Goal: Communication & Community: Answer question/provide support

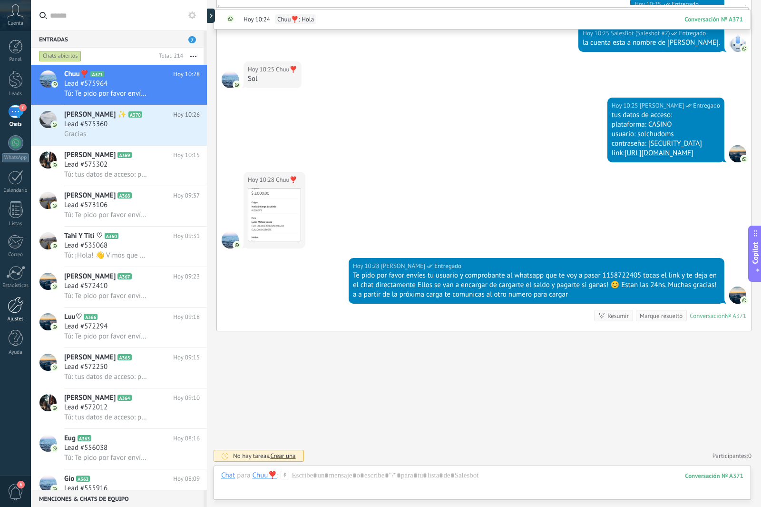
click at [11, 300] on div at bounding box center [16, 304] width 16 height 17
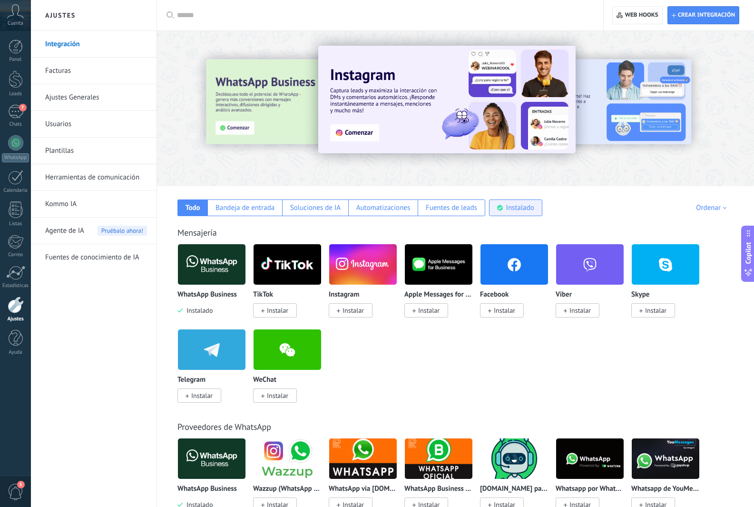
click at [500, 213] on div "Instalado" at bounding box center [515, 207] width 53 height 17
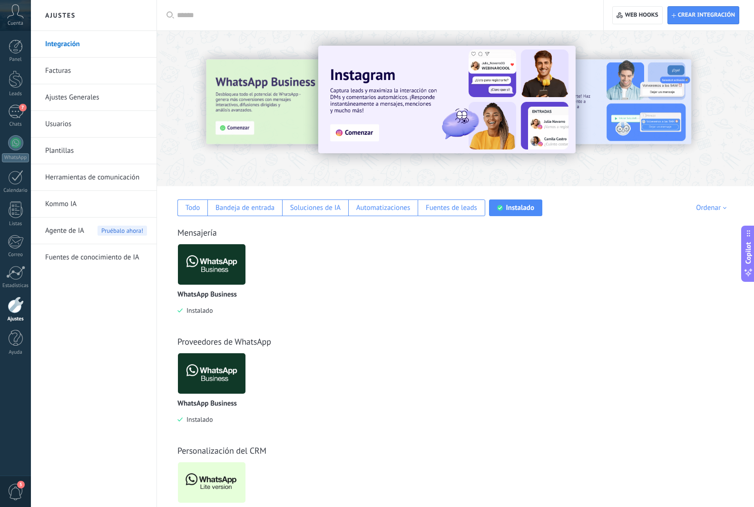
click at [205, 482] on img at bounding box center [212, 482] width 68 height 46
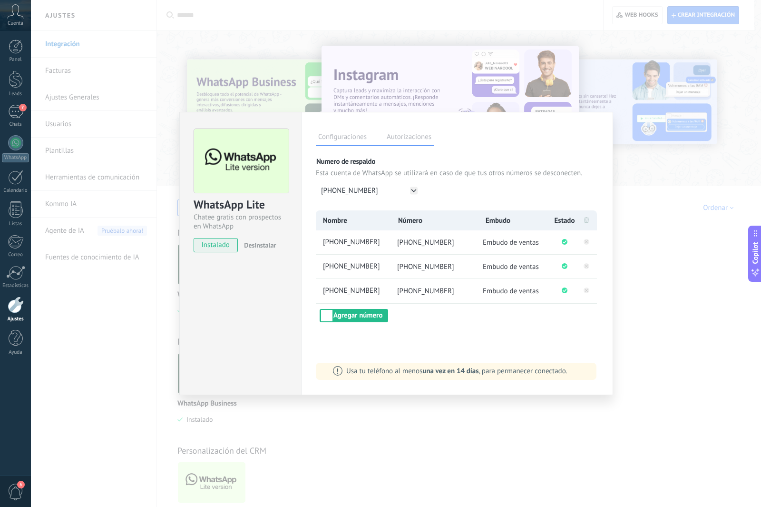
click at [634, 321] on div "WhatsApp Lite Chatee gratis con prospectos en WhatsApp instalado Desinstalar Co…" at bounding box center [396, 253] width 730 height 507
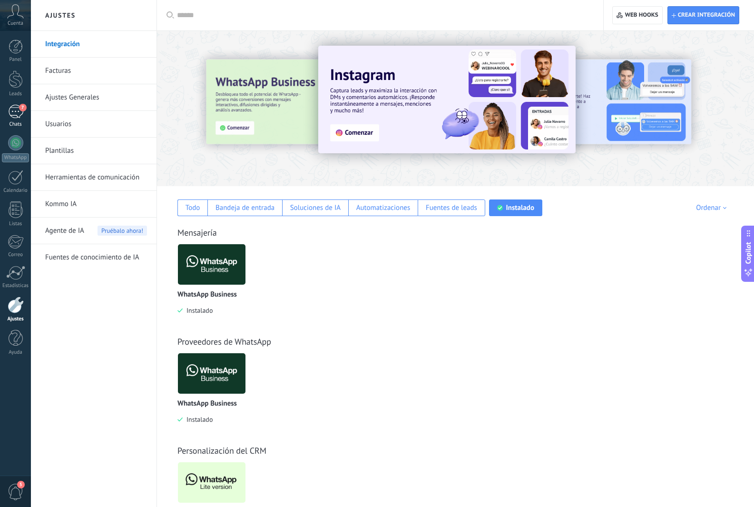
click at [12, 113] on div "7" at bounding box center [15, 112] width 15 height 14
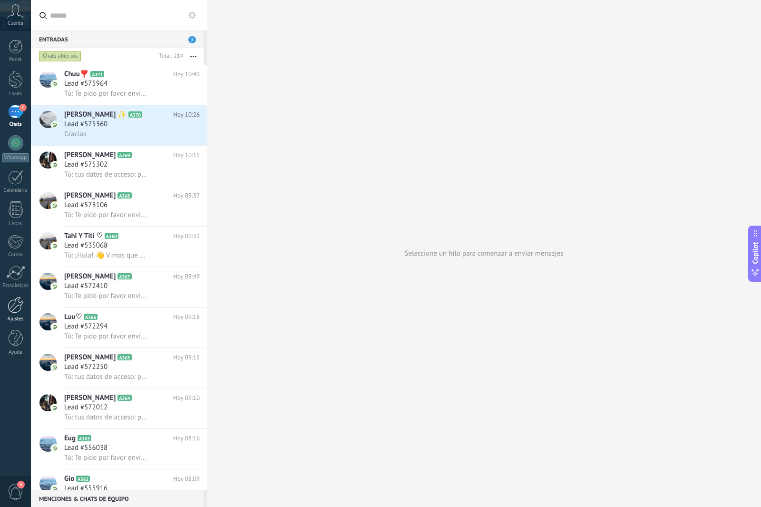
click at [16, 303] on div at bounding box center [16, 304] width 16 height 17
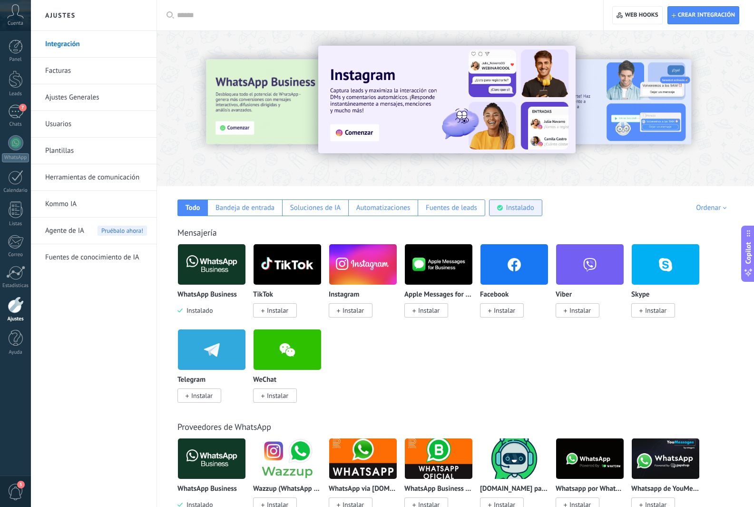
click at [498, 208] on use at bounding box center [500, 208] width 6 height 6
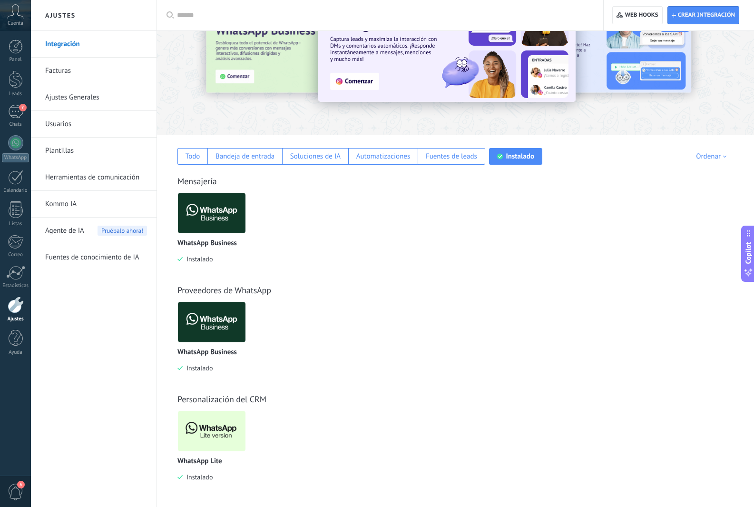
scroll to position [52, 0]
click at [227, 448] on img at bounding box center [212, 430] width 68 height 46
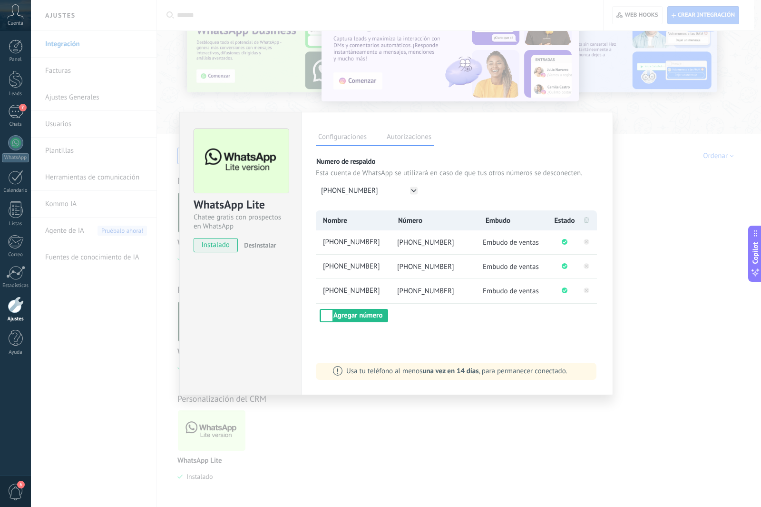
click at [662, 359] on div "WhatsApp Lite Chatee gratis con prospectos en WhatsApp instalado Desinstalar Co…" at bounding box center [396, 253] width 730 height 507
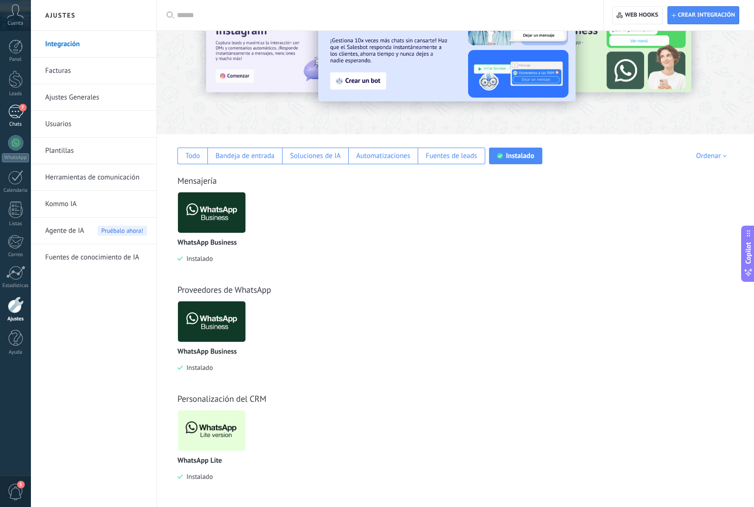
click at [0, 119] on link "7 Chats" at bounding box center [15, 116] width 31 height 23
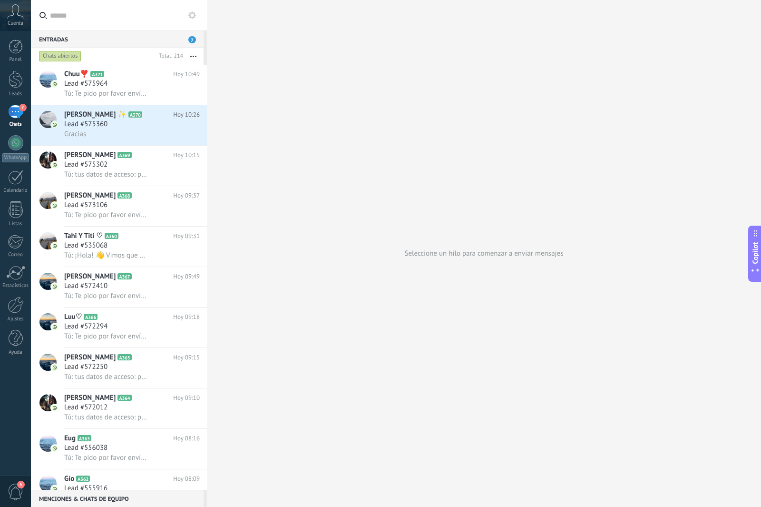
click at [290, 306] on div "Seleccione un hilo para comenzar a enviar mensajes" at bounding box center [484, 253] width 554 height 507
click at [157, 97] on div "Tú: Te pido por favor envíes tu usuario y comprobante al whatsapp que te voy a …" at bounding box center [132, 93] width 136 height 10
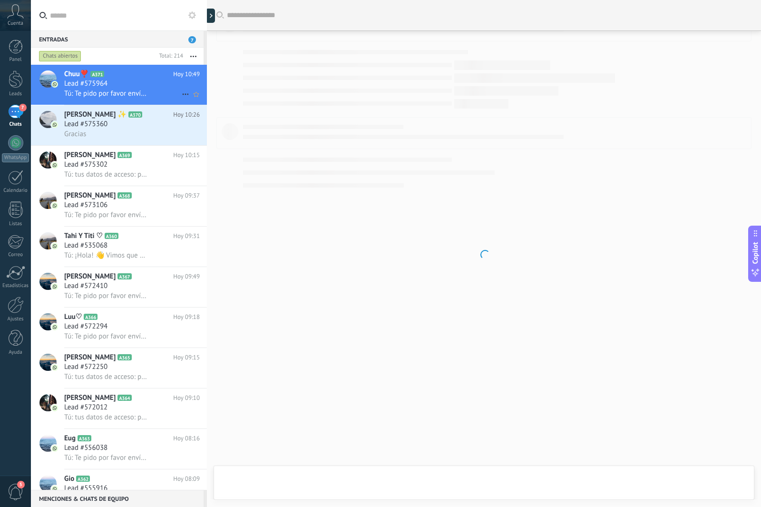
scroll to position [273, 0]
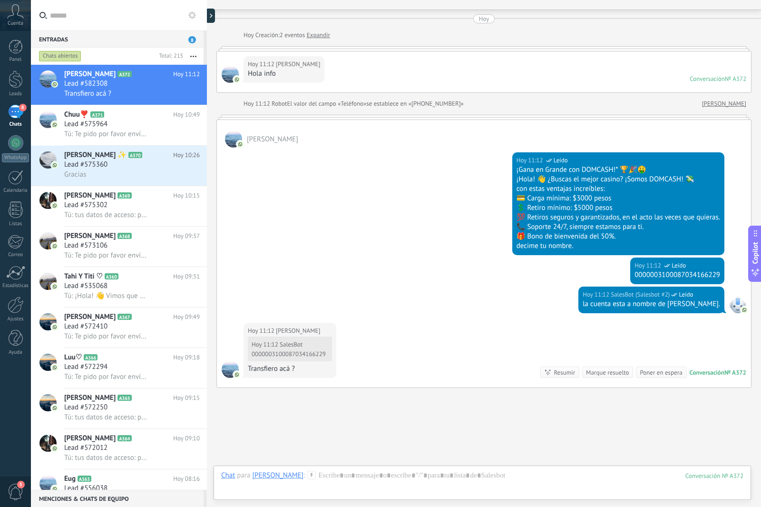
scroll to position [68, 0]
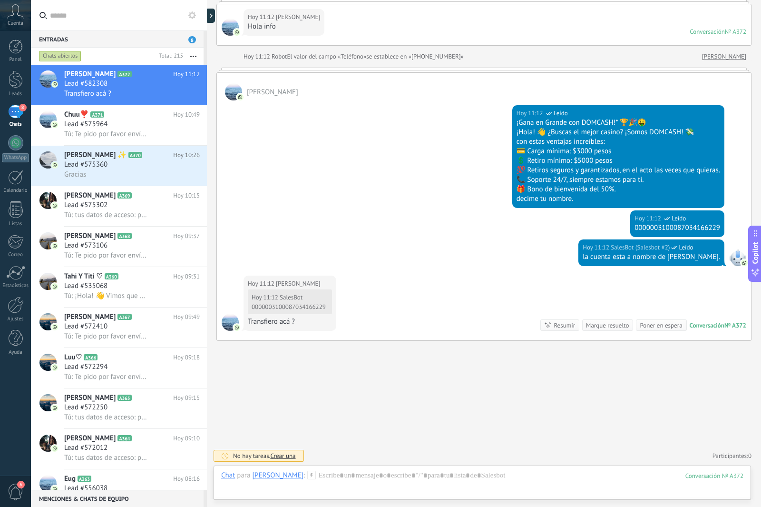
click at [307, 473] on icon at bounding box center [311, 475] width 9 height 9
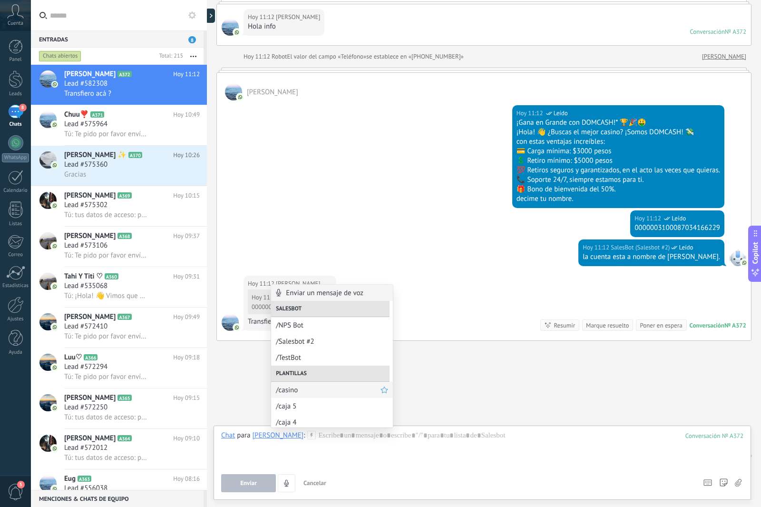
click at [302, 392] on span "/casino" at bounding box center [328, 389] width 105 height 9
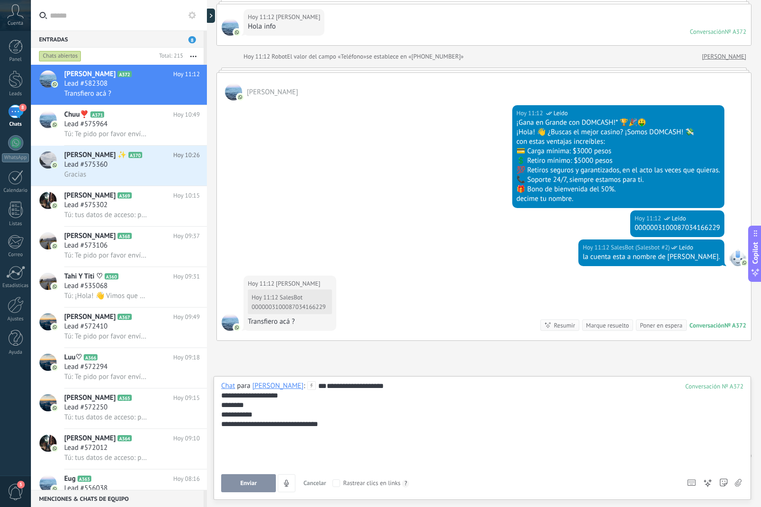
click at [302, 451] on div "**********" at bounding box center [482, 424] width 522 height 86
click at [234, 482] on button "Enviar" at bounding box center [248, 483] width 55 height 18
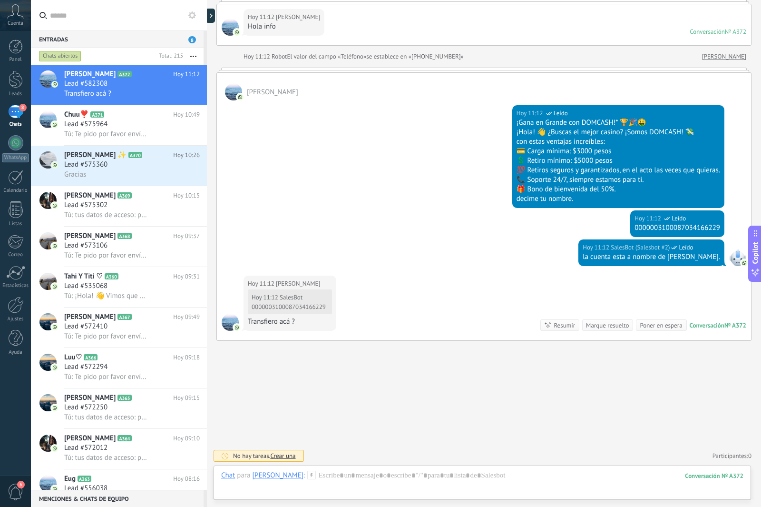
scroll to position [160, 0]
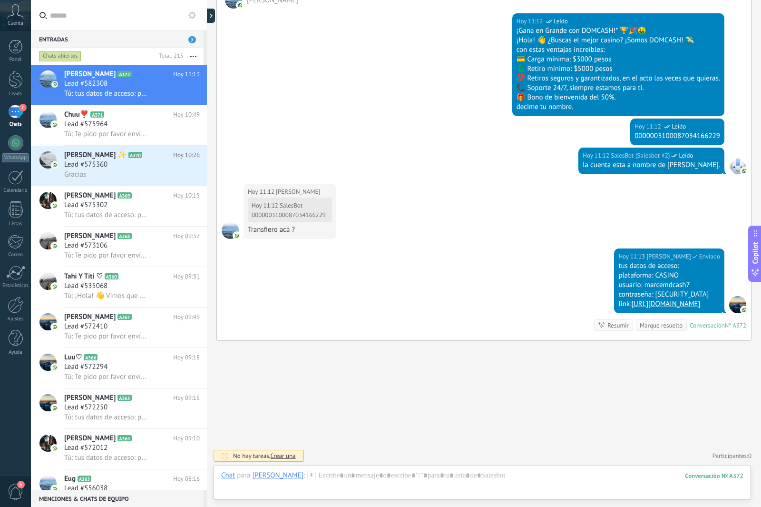
click at [336, 237] on div "Hoy 11:12 Marce Hoy 11:12 SalesBot 0000003100087034166229 Transfiero acá ?" at bounding box center [484, 216] width 534 height 65
click at [335, 190] on div "Hoy 11:12 Marce Hoy 11:12 SalesBot 0000003100087034166229 Transfiero acá ?" at bounding box center [290, 211] width 93 height 55
click at [351, 479] on div at bounding box center [482, 485] width 522 height 29
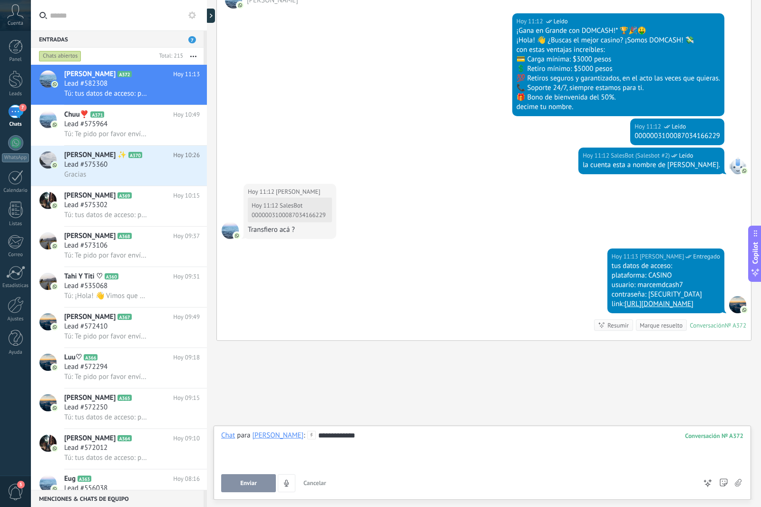
click at [247, 479] on button "Enviar" at bounding box center [248, 483] width 55 height 18
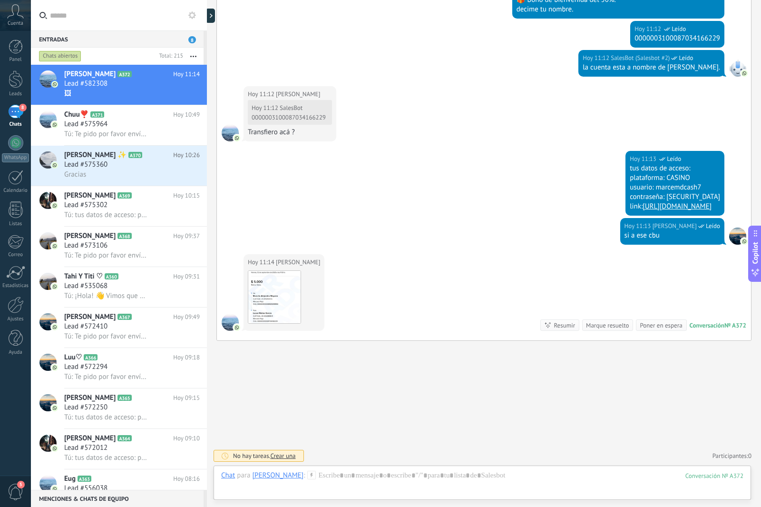
scroll to position [267, 0]
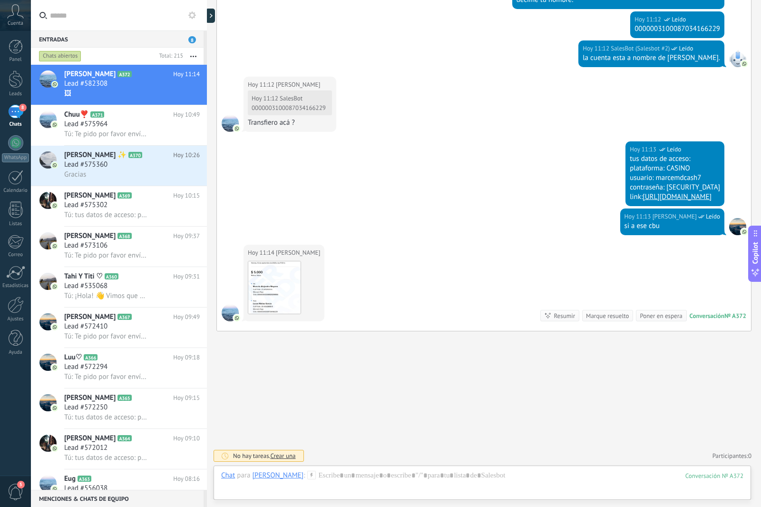
click at [307, 474] on icon at bounding box center [311, 475] width 9 height 9
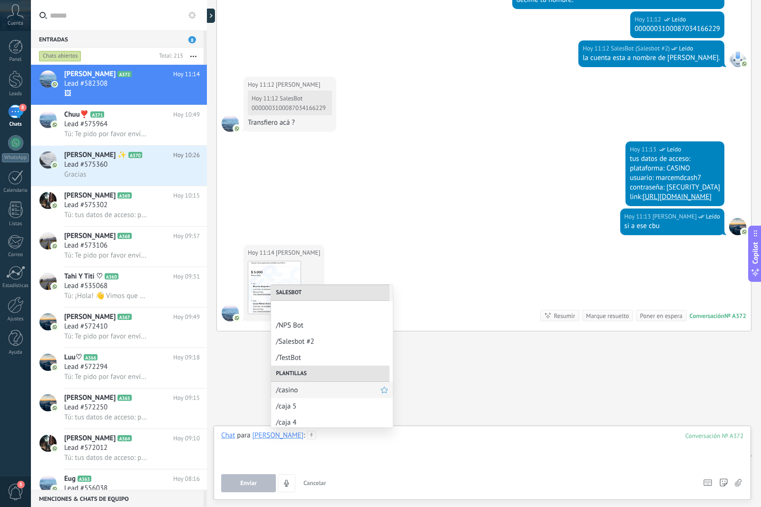
scroll to position [48, 0]
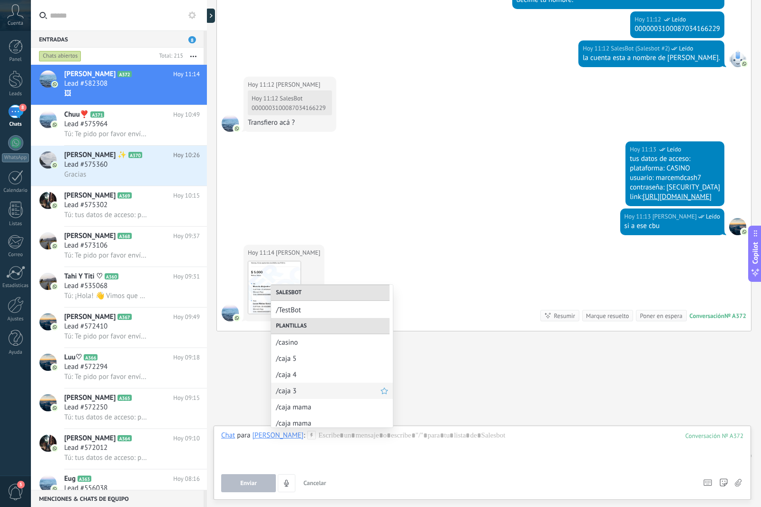
click at [323, 383] on div "/caja 3" at bounding box center [332, 391] width 122 height 16
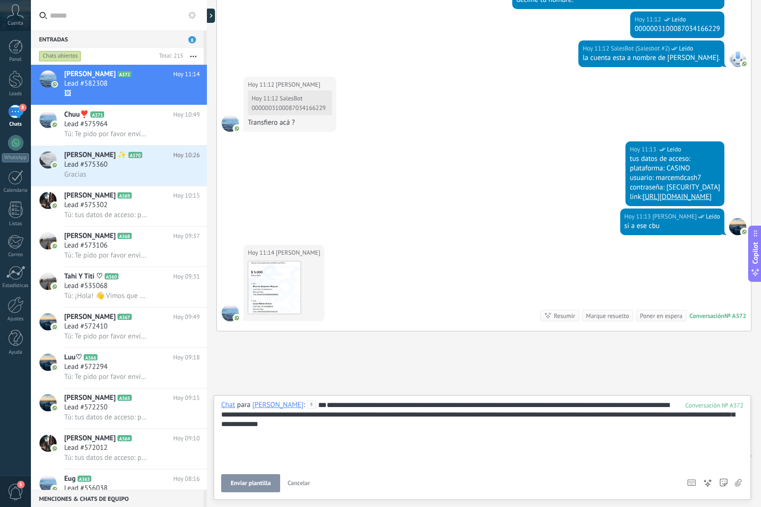
click at [253, 480] on span "Enviar plantilla" at bounding box center [251, 483] width 40 height 7
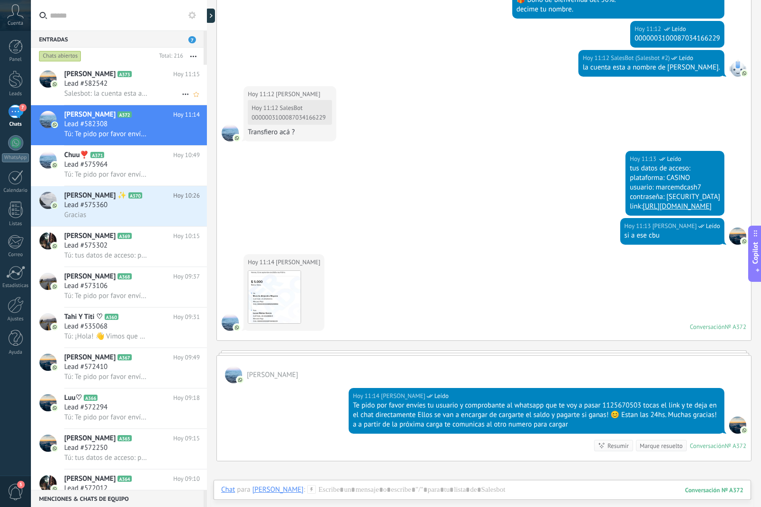
click at [150, 93] on div "Salesbot: la cuenta esta a nombre de [PERSON_NAME]." at bounding box center [132, 93] width 136 height 10
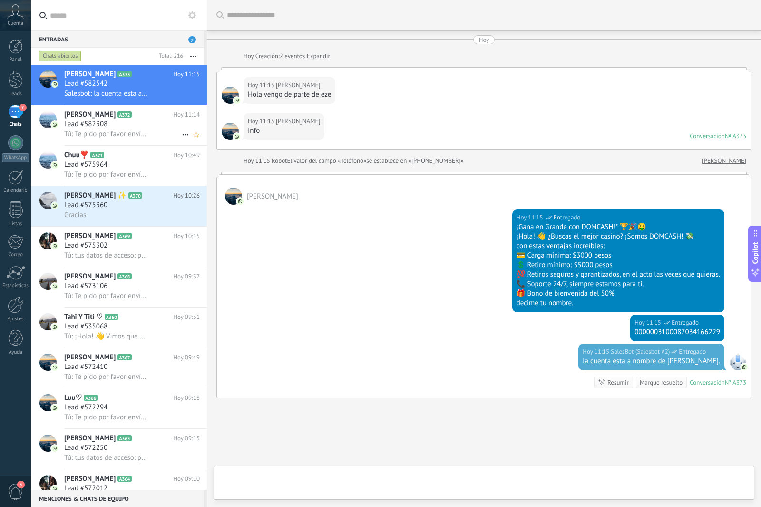
scroll to position [57, 0]
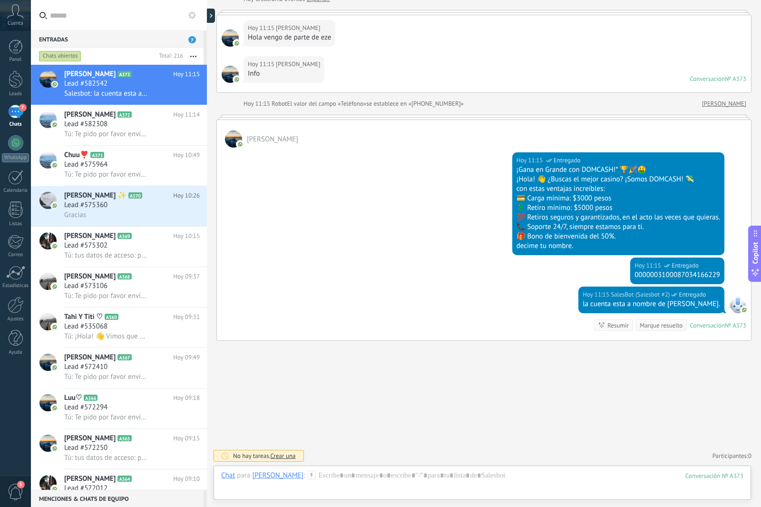
click at [307, 476] on icon at bounding box center [311, 475] width 9 height 9
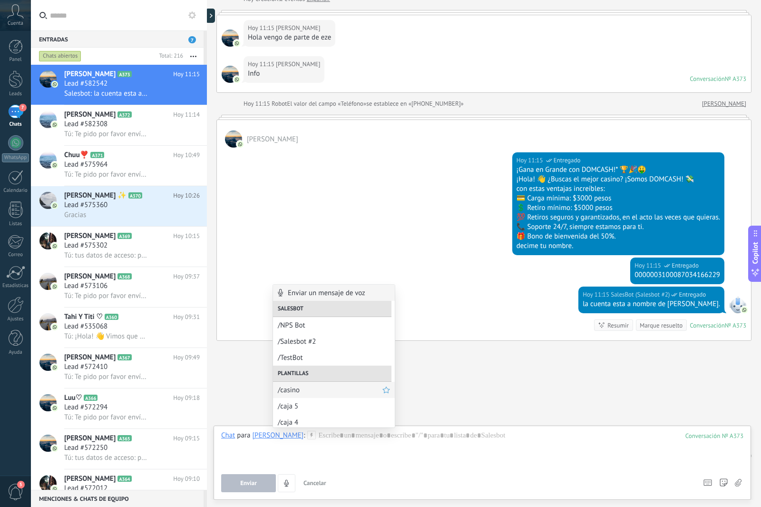
click at [298, 391] on span "/casino" at bounding box center [330, 389] width 105 height 9
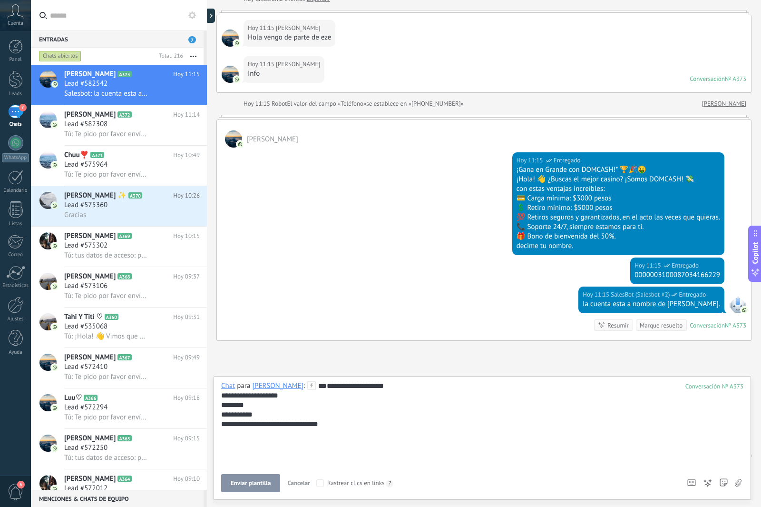
click at [305, 433] on div "**********" at bounding box center [482, 424] width 522 height 86
click at [279, 445] on div "**********" at bounding box center [482, 424] width 522 height 86
click at [256, 481] on span "Enviar" at bounding box center [248, 483] width 17 height 7
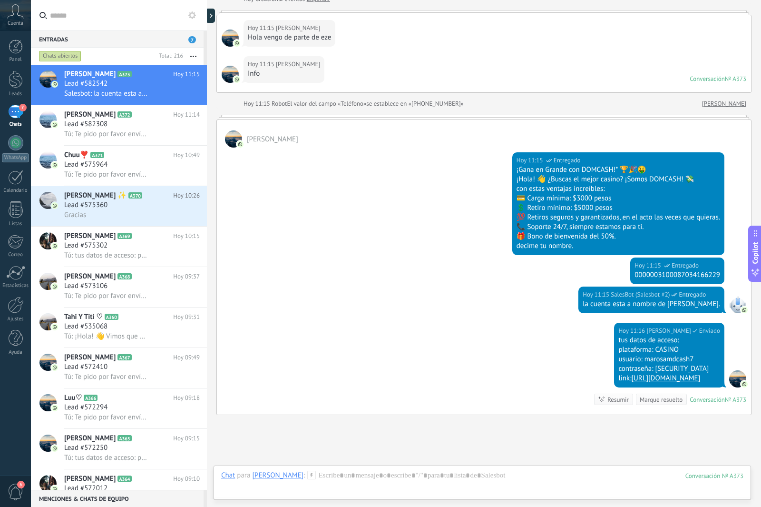
scroll to position [131, 0]
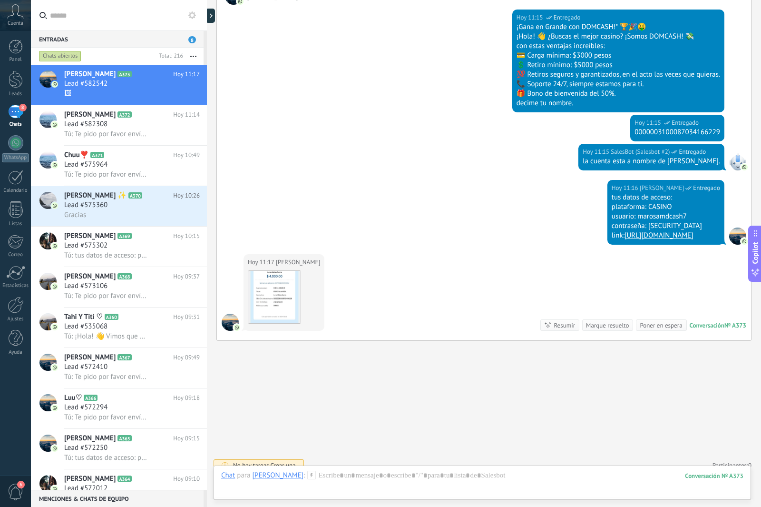
scroll to position [209, 0]
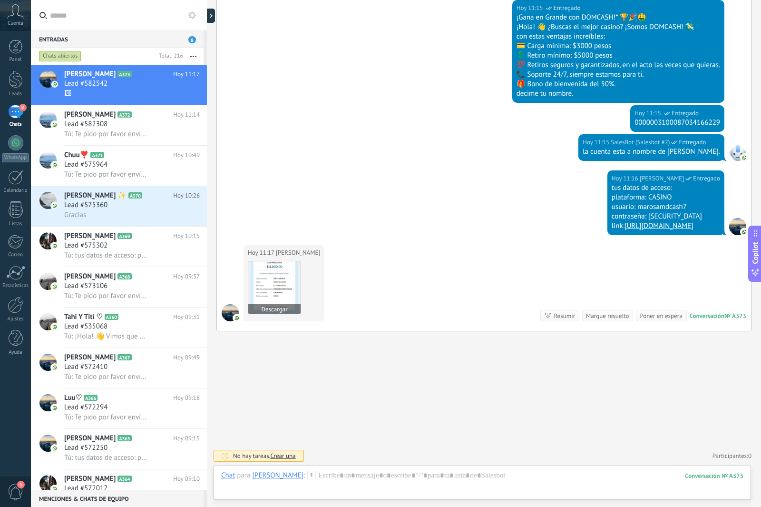
click at [285, 291] on img at bounding box center [274, 287] width 52 height 52
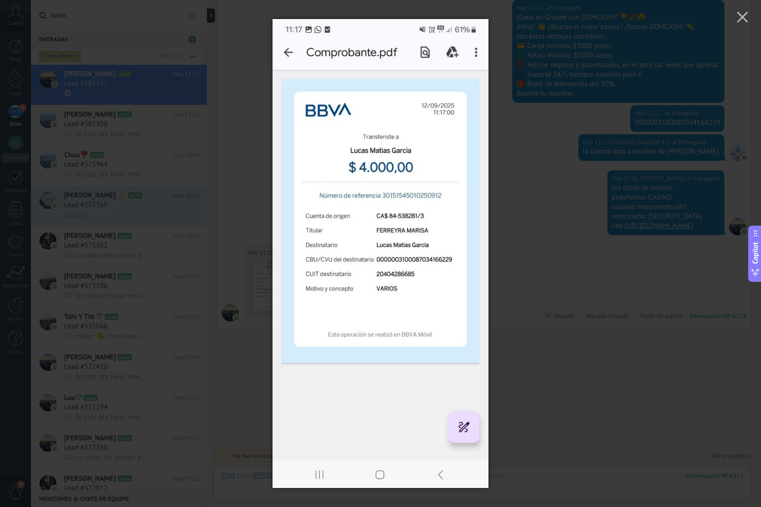
click at [654, 281] on div at bounding box center [380, 253] width 761 height 507
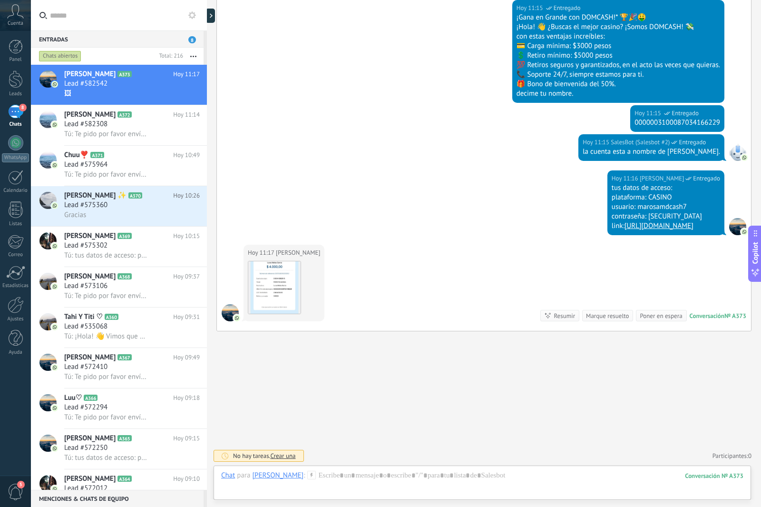
click at [307, 475] on icon at bounding box center [311, 475] width 9 height 9
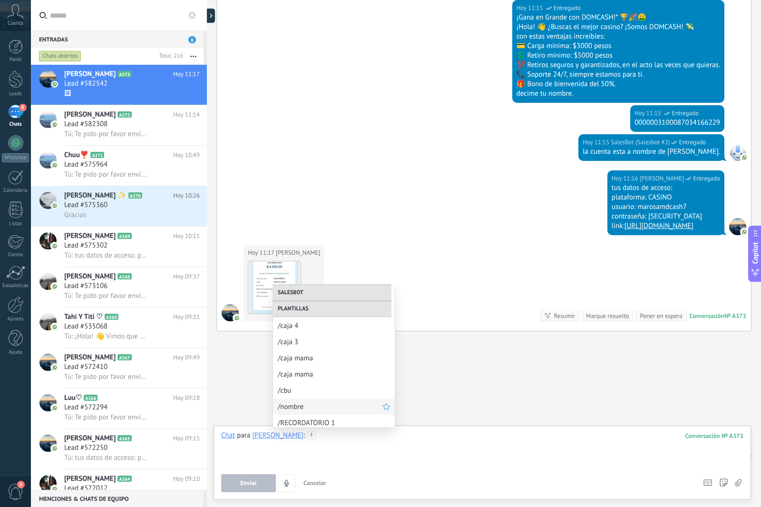
scroll to position [100, 0]
click at [311, 334] on span "/caja 3" at bounding box center [330, 338] width 105 height 9
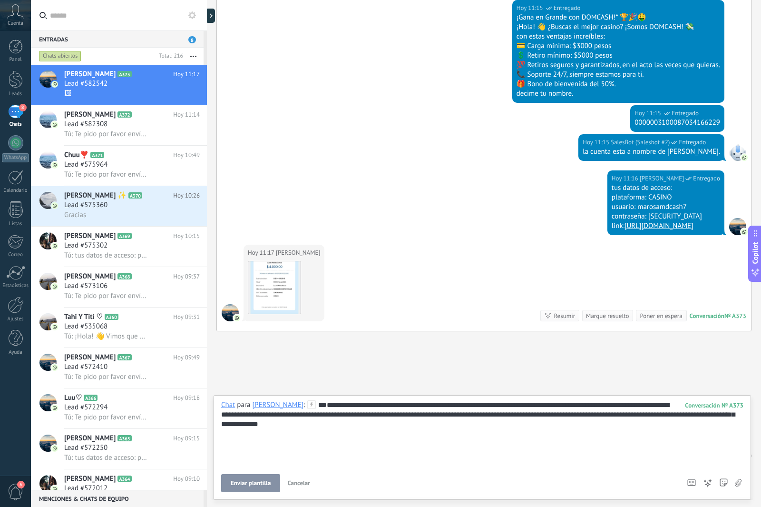
click at [239, 478] on button "Enviar plantilla" at bounding box center [250, 483] width 59 height 18
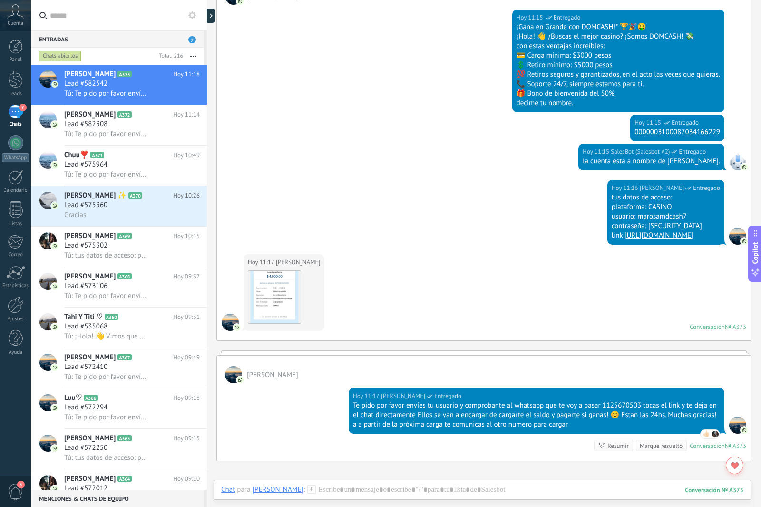
scroll to position [202, 0]
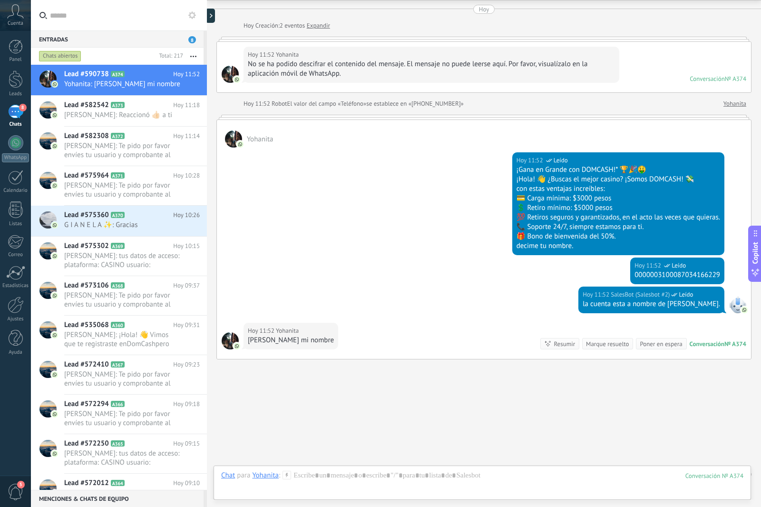
scroll to position [49, 0]
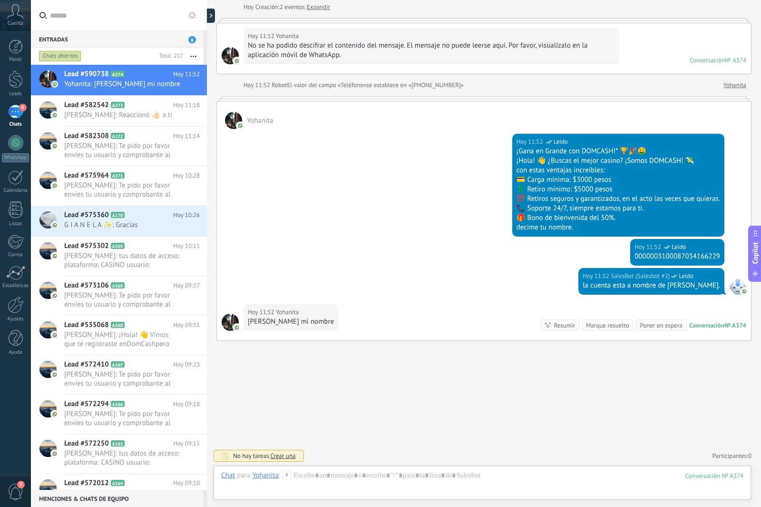
click at [285, 476] on icon at bounding box center [287, 475] width 9 height 9
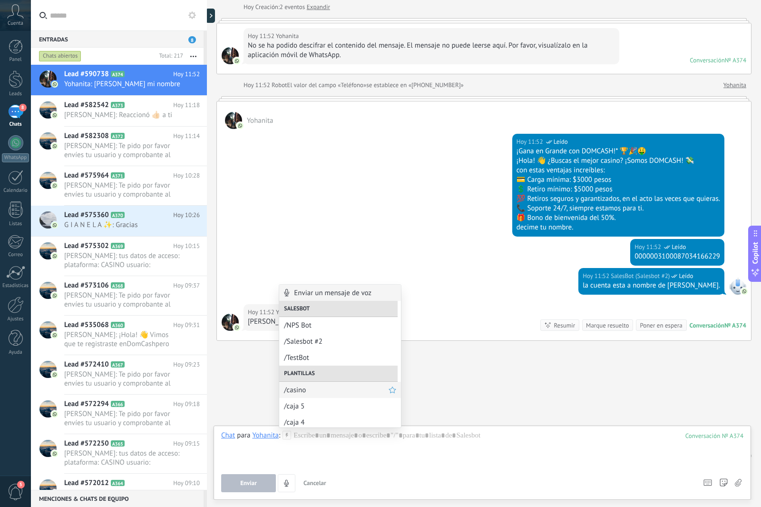
click at [326, 392] on span "/casino" at bounding box center [336, 389] width 105 height 9
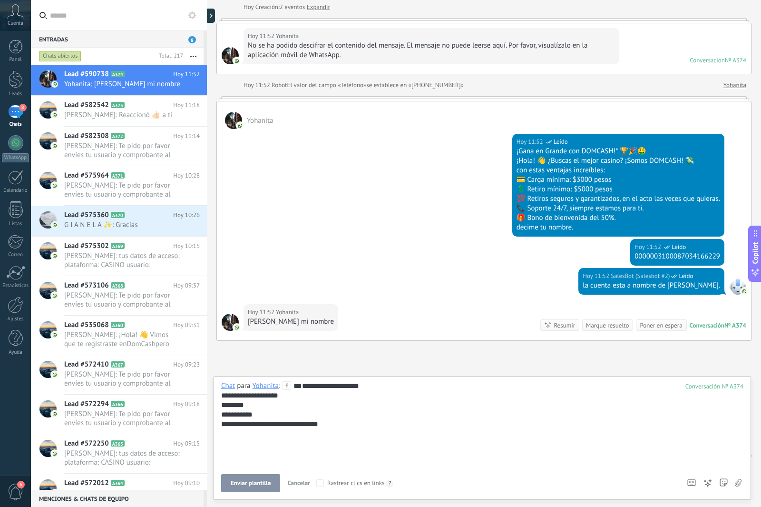
click at [305, 438] on div "**********" at bounding box center [482, 424] width 522 height 86
click at [306, 440] on div "**********" at bounding box center [482, 424] width 522 height 86
click at [261, 491] on button "Enviar" at bounding box center [248, 483] width 55 height 18
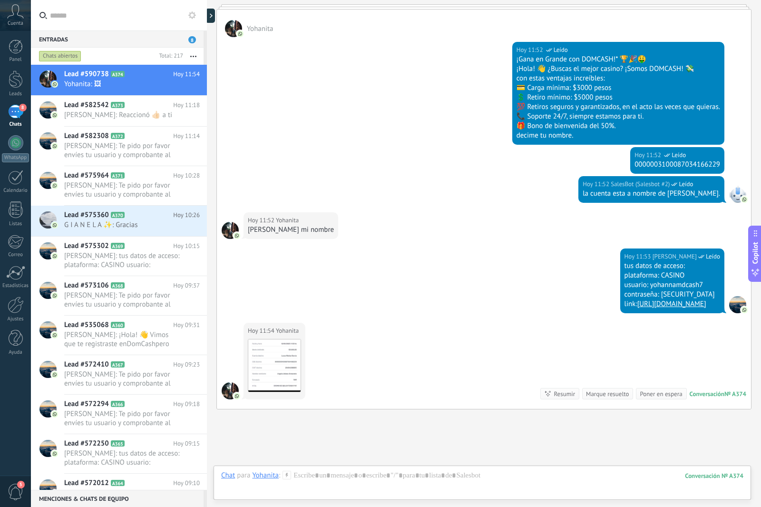
scroll to position [209, 0]
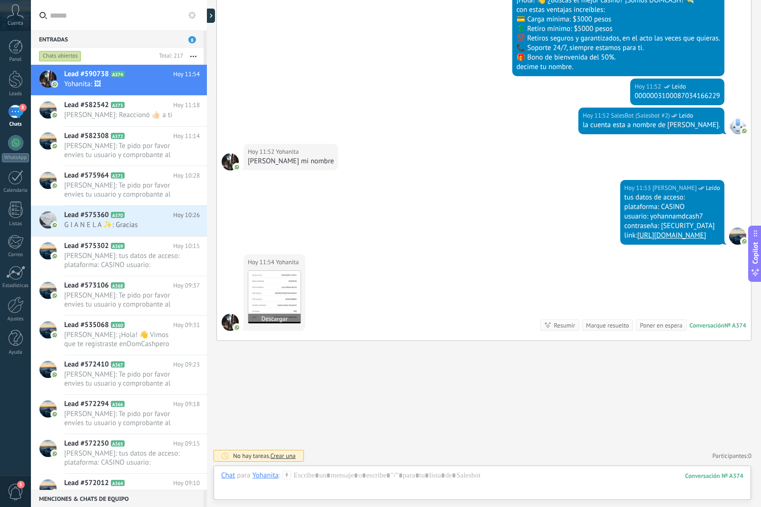
click at [280, 293] on img at bounding box center [274, 297] width 52 height 52
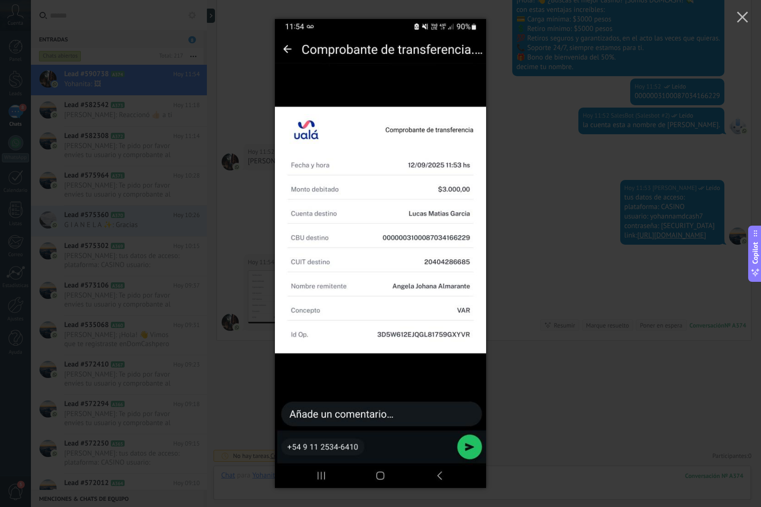
click at [581, 402] on div at bounding box center [380, 253] width 761 height 507
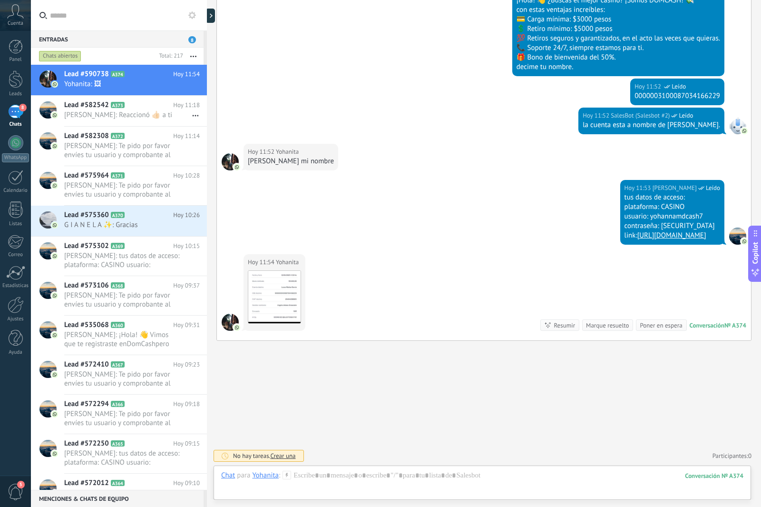
click at [287, 478] on icon at bounding box center [287, 475] width 9 height 9
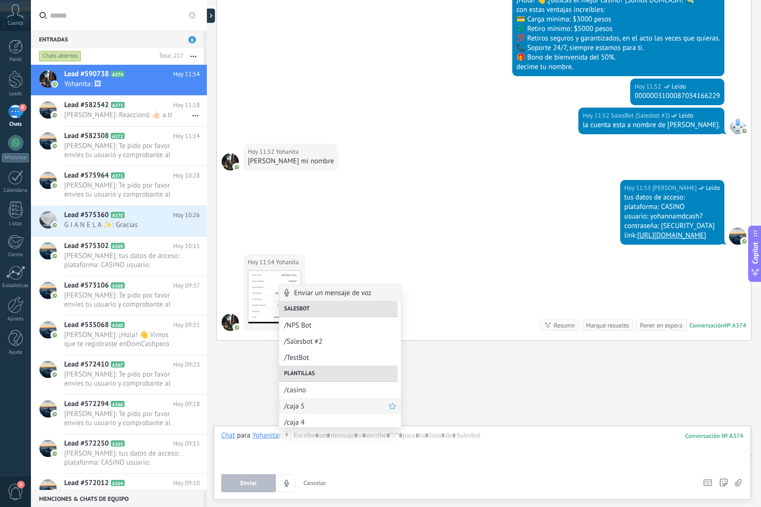
click at [328, 398] on div "/caja 5" at bounding box center [340, 406] width 122 height 16
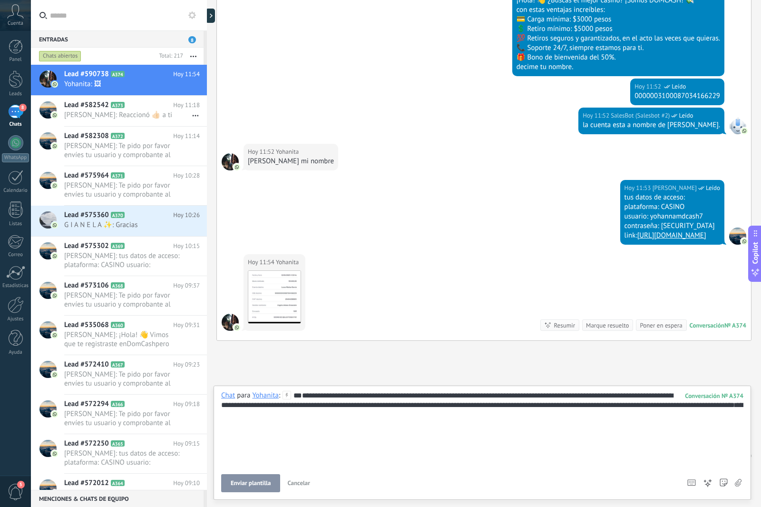
drag, startPoint x: 264, startPoint y: 486, endPoint x: 250, endPoint y: 498, distance: 17.9
click at [263, 486] on span "Enviar plantilla" at bounding box center [251, 483] width 40 height 7
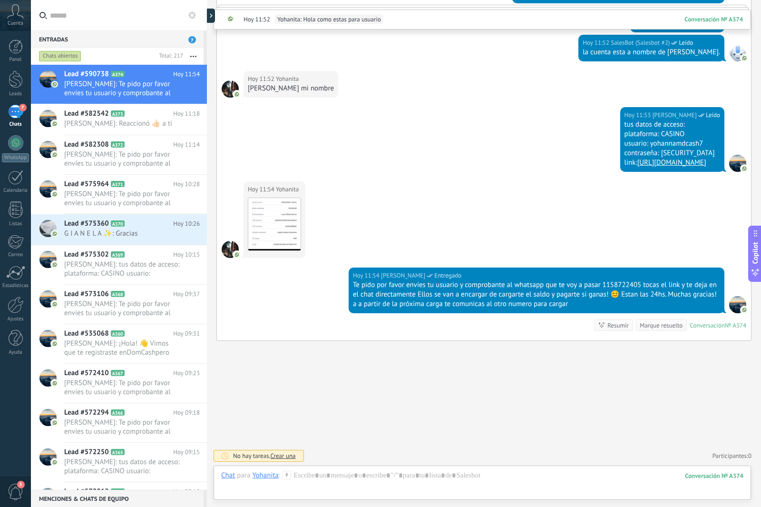
scroll to position [273, 0]
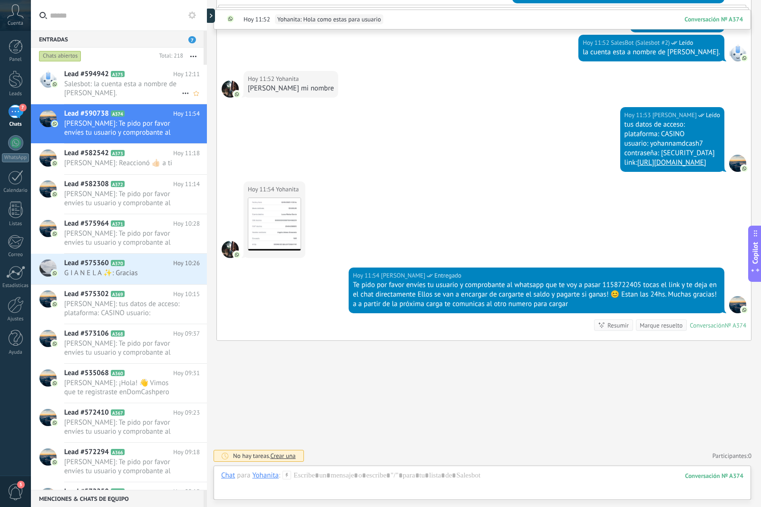
click at [134, 78] on h2 "Lead #594942 A375" at bounding box center [118, 74] width 109 height 10
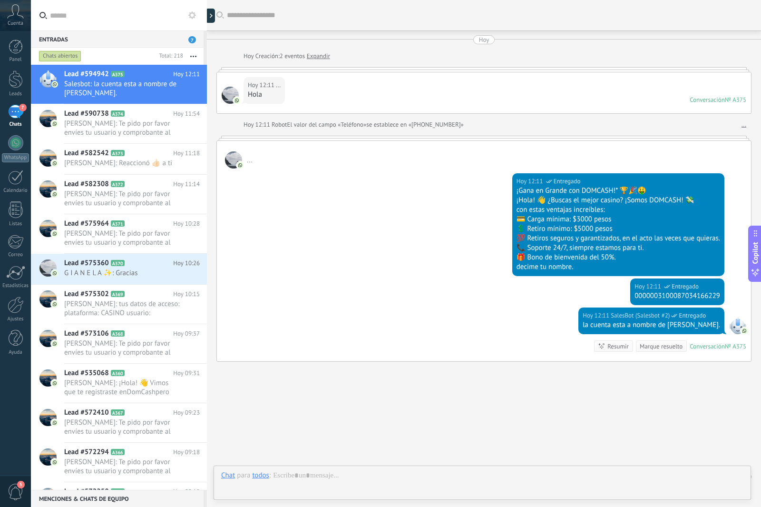
scroll to position [21, 0]
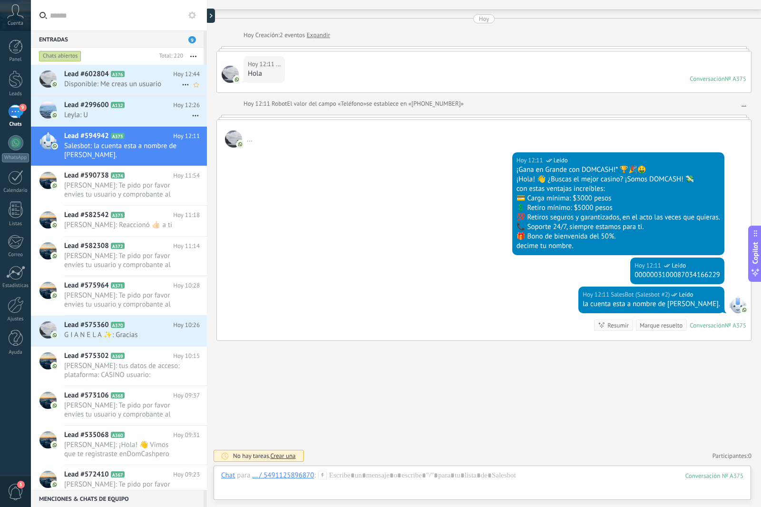
click at [117, 67] on div "Lead #602804 A376 Hoy 12:44 Disponible: Me creas un usuario" at bounding box center [135, 80] width 143 height 30
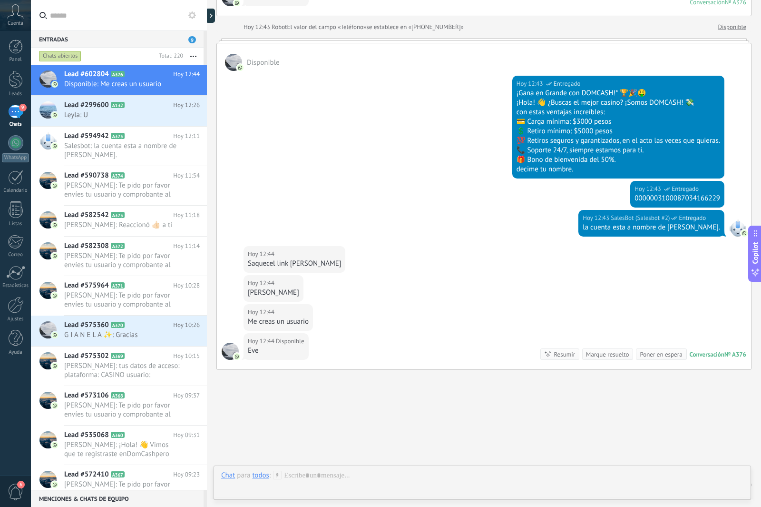
scroll to position [127, 0]
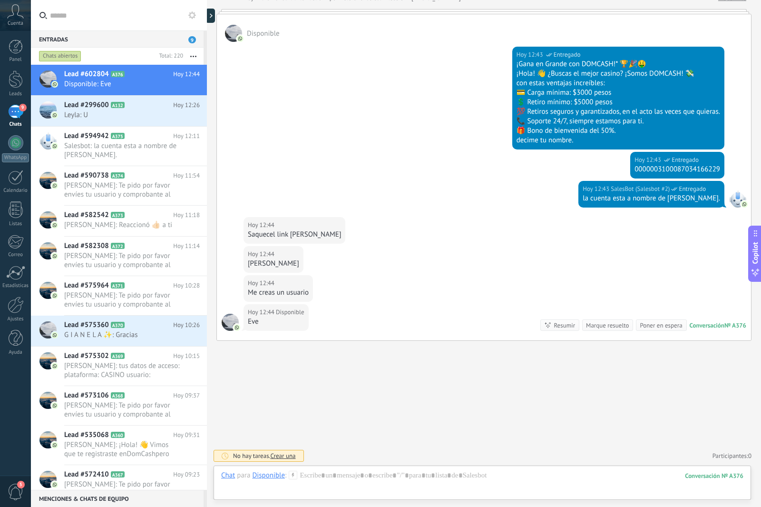
click at [296, 472] on icon at bounding box center [293, 475] width 9 height 9
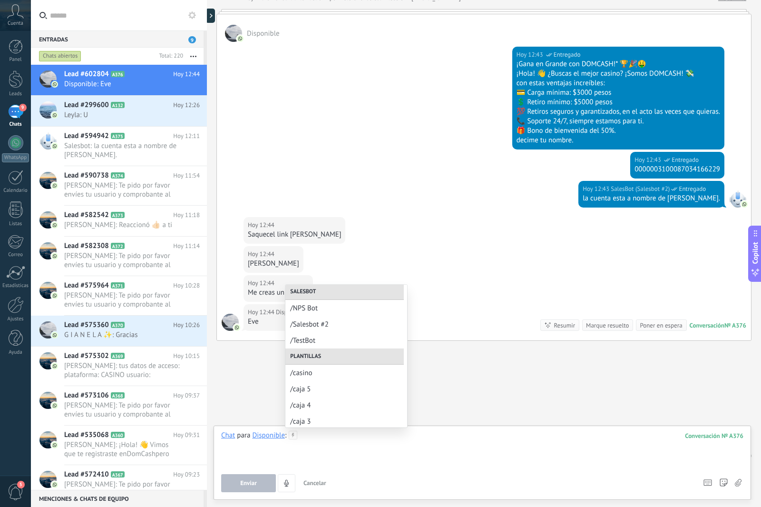
scroll to position [0, 0]
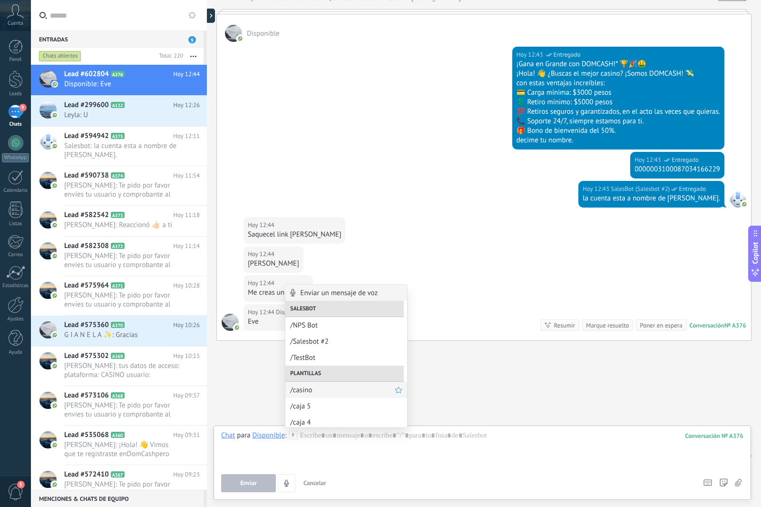
click at [316, 392] on span "/casino" at bounding box center [342, 389] width 105 height 9
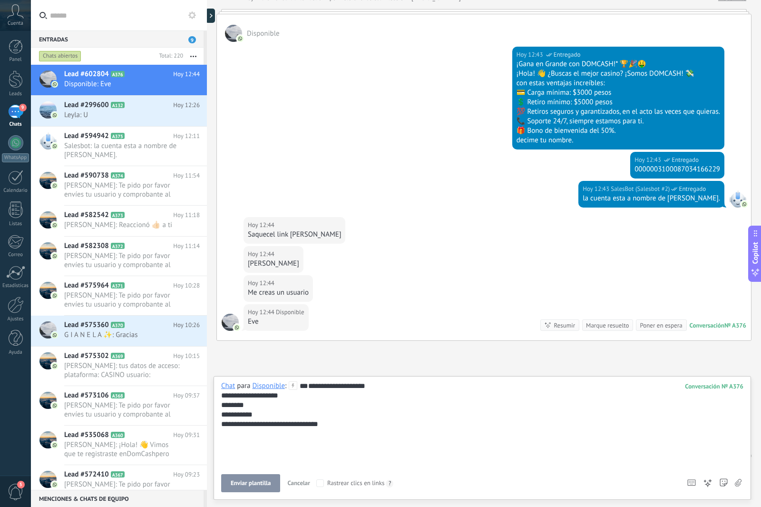
click at [314, 438] on div "**********" at bounding box center [482, 424] width 522 height 86
click at [248, 475] on button "Enviar" at bounding box center [248, 483] width 55 height 18
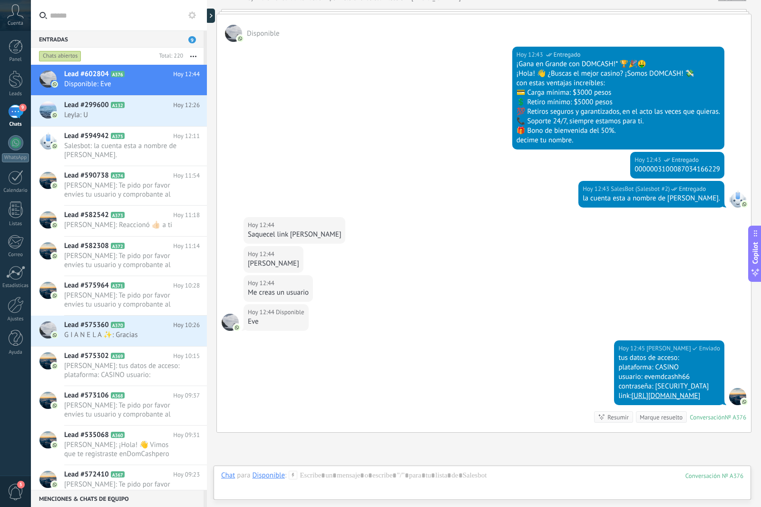
scroll to position [218, 0]
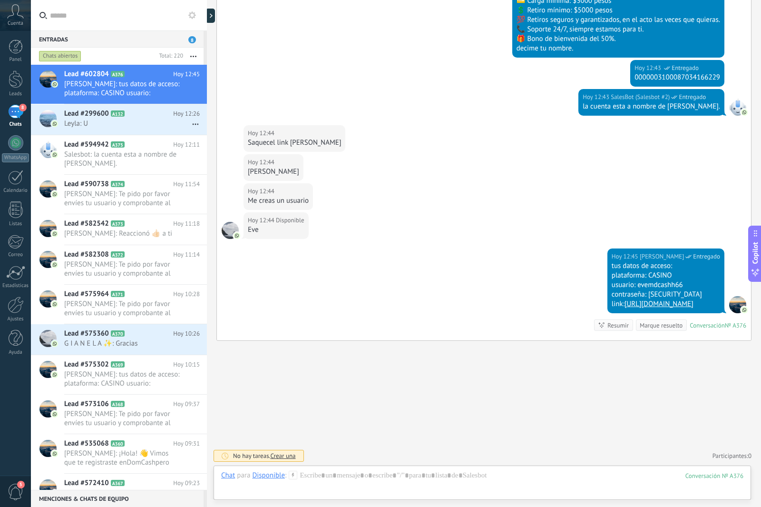
click at [230, 505] on div at bounding box center [483, 502] width 538 height 9
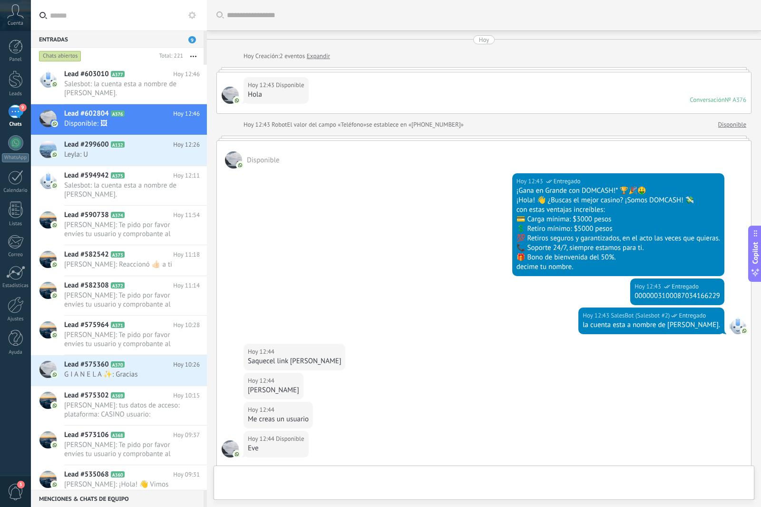
scroll to position [287, 0]
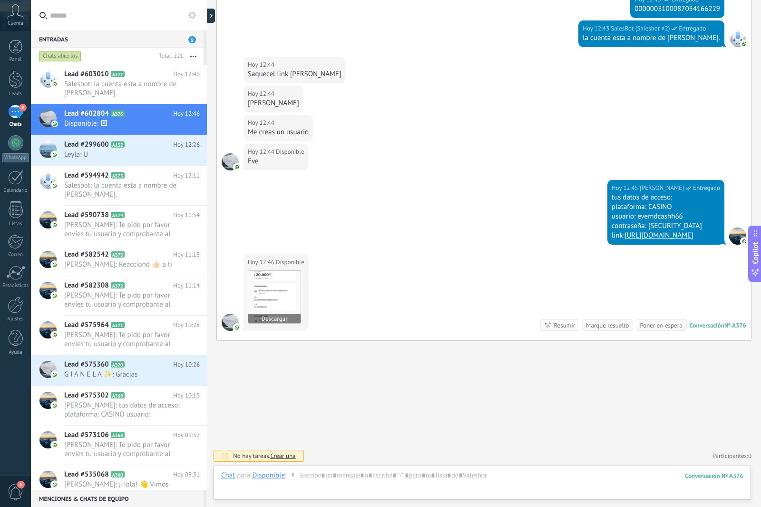
click at [267, 298] on img at bounding box center [274, 297] width 52 height 52
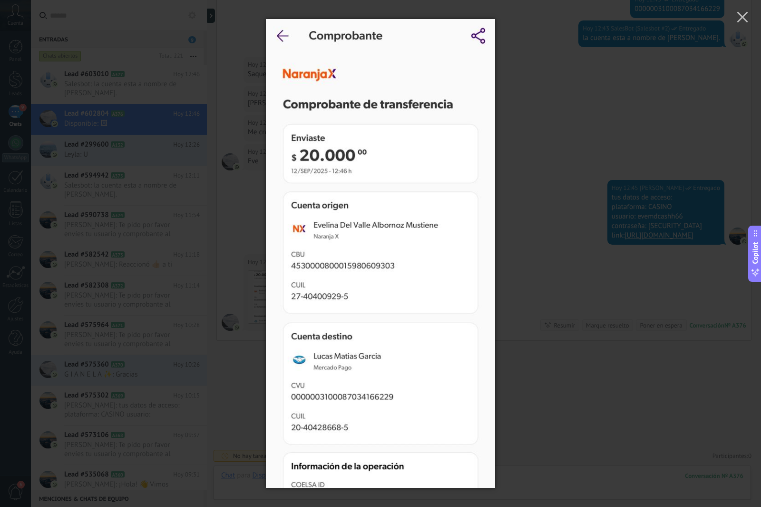
click at [570, 182] on div at bounding box center [380, 253] width 761 height 507
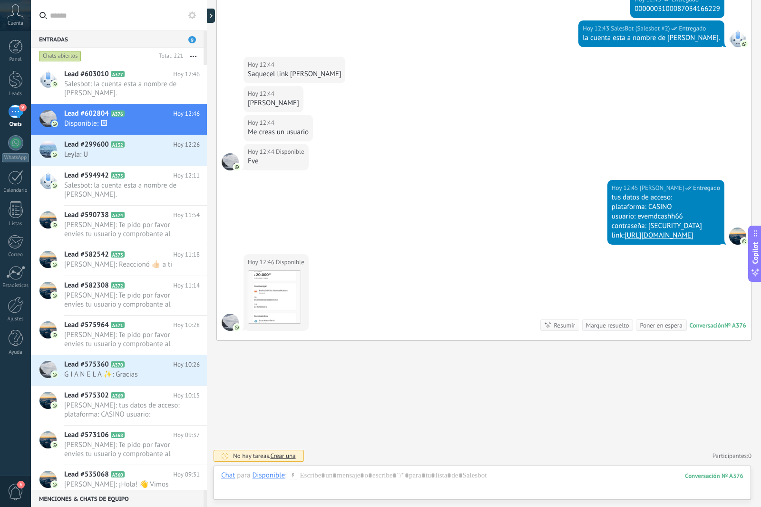
click at [291, 478] on icon at bounding box center [293, 475] width 9 height 9
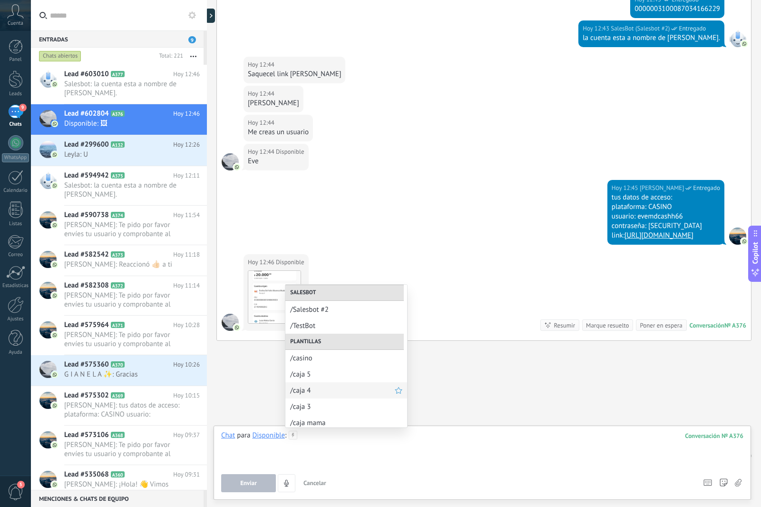
scroll to position [48, 0]
click at [326, 387] on span "/caja 3" at bounding box center [342, 390] width 105 height 9
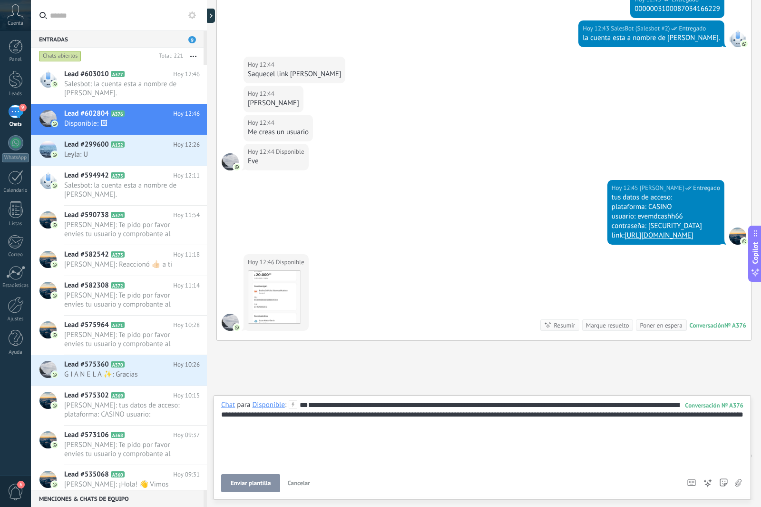
click at [272, 484] on button "Enviar plantilla" at bounding box center [250, 483] width 59 height 18
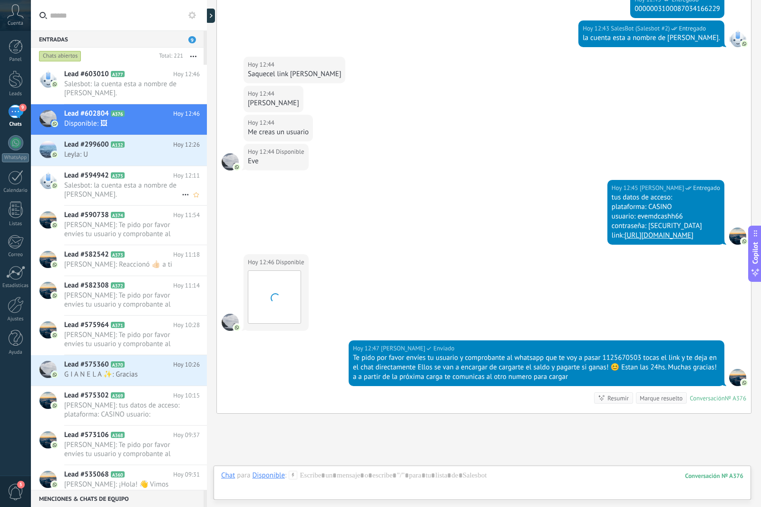
scroll to position [360, 0]
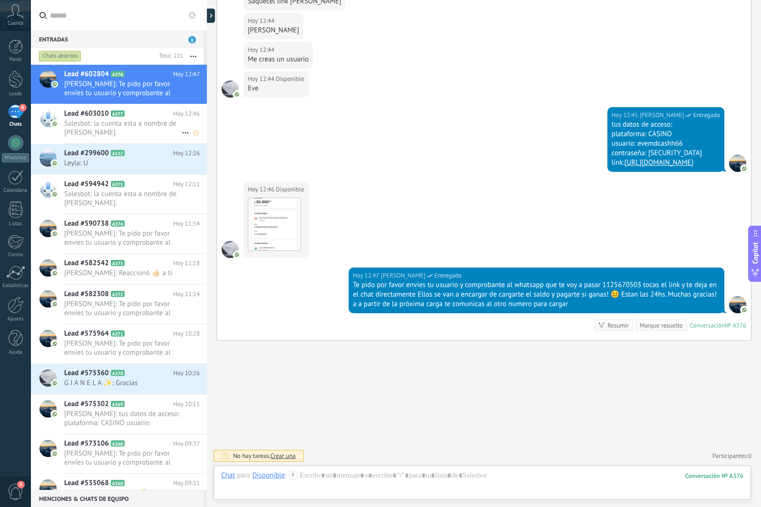
click at [110, 120] on span "Salesbot: la cuenta esta a nombre de [PERSON_NAME]." at bounding box center [123, 128] width 118 height 18
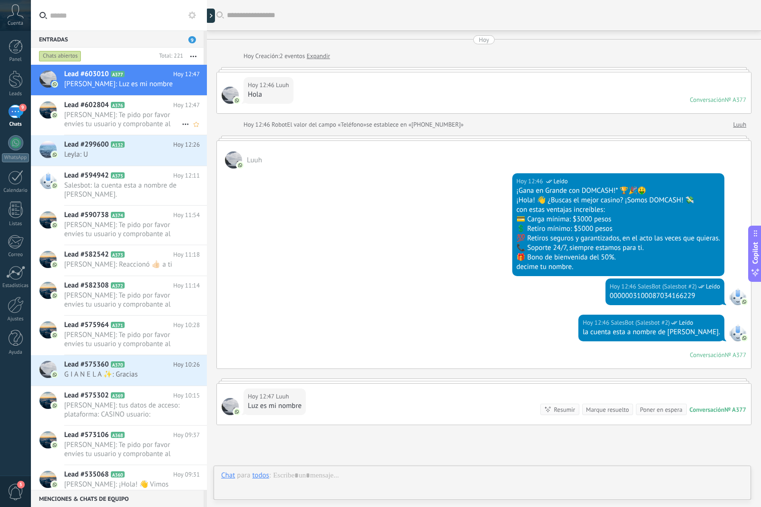
scroll to position [84, 0]
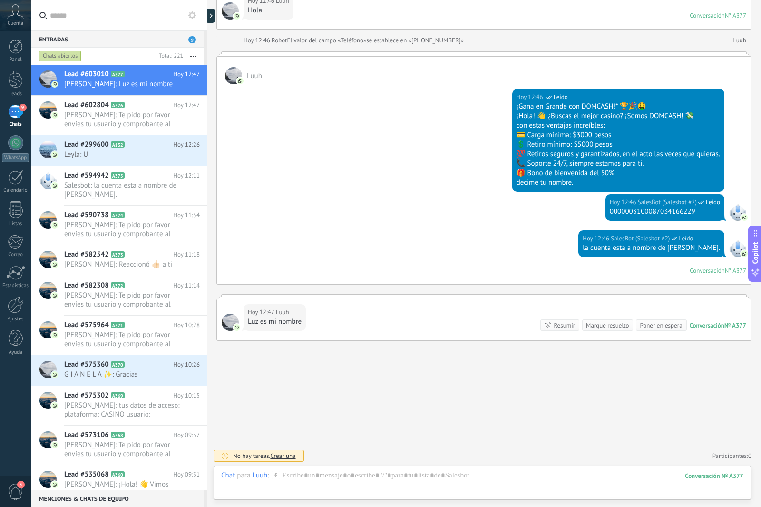
click at [261, 477] on div "Luuh" at bounding box center [259, 475] width 15 height 9
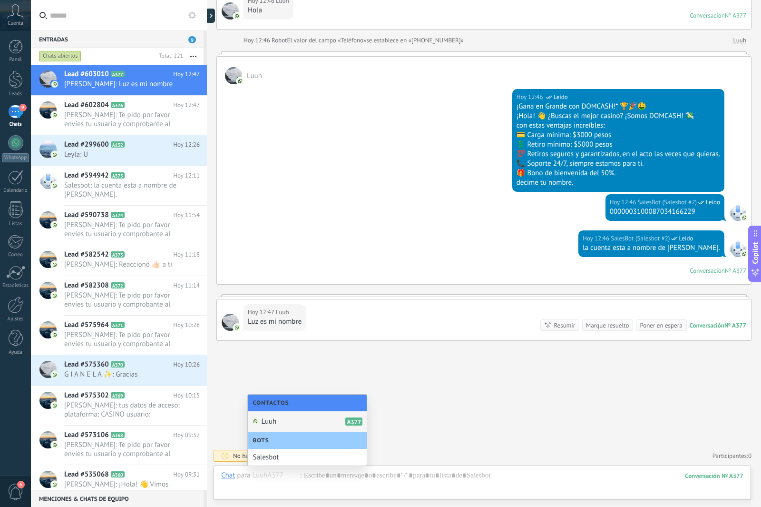
click at [279, 425] on div "Luuh A377" at bounding box center [307, 421] width 119 height 21
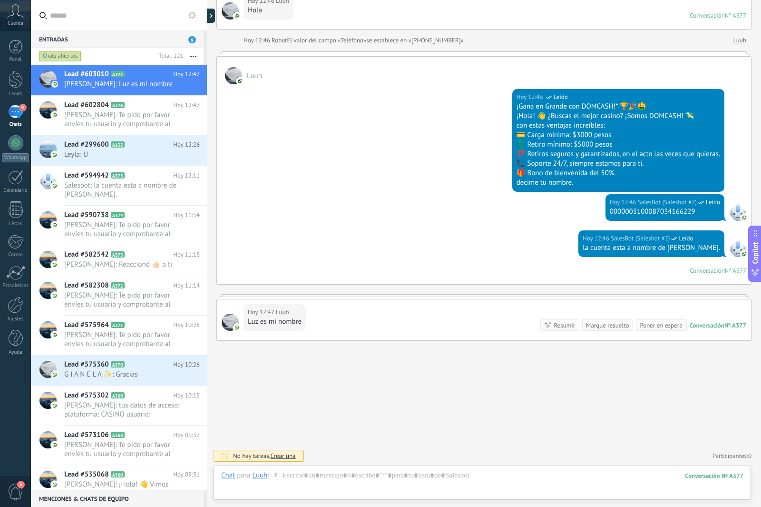
click at [273, 472] on icon at bounding box center [276, 475] width 9 height 9
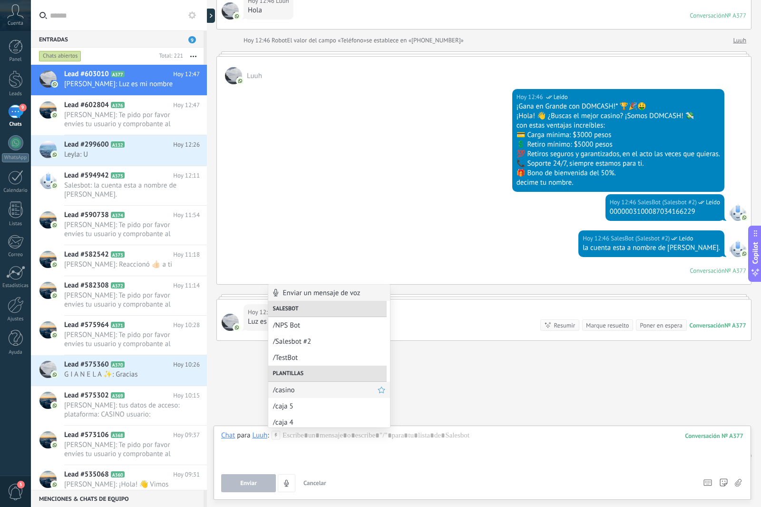
click at [318, 387] on span "/casino" at bounding box center [325, 389] width 105 height 9
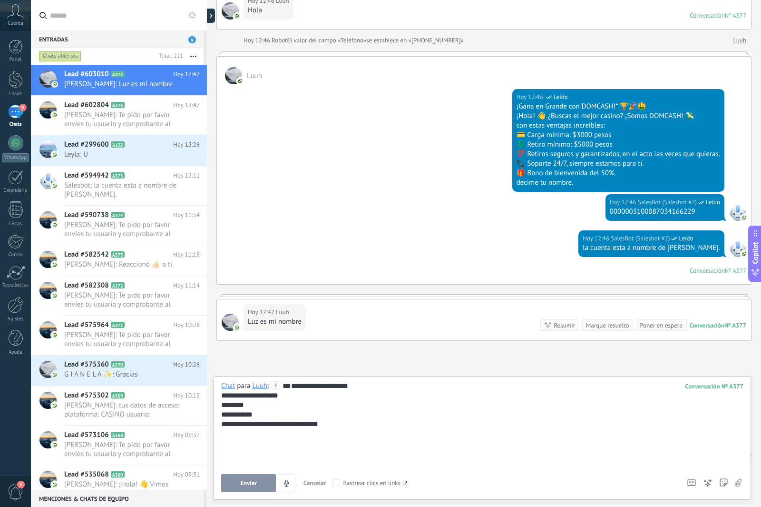
click at [304, 428] on div "**********" at bounding box center [482, 424] width 522 height 86
click at [272, 486] on button "Enviar" at bounding box center [248, 483] width 55 height 18
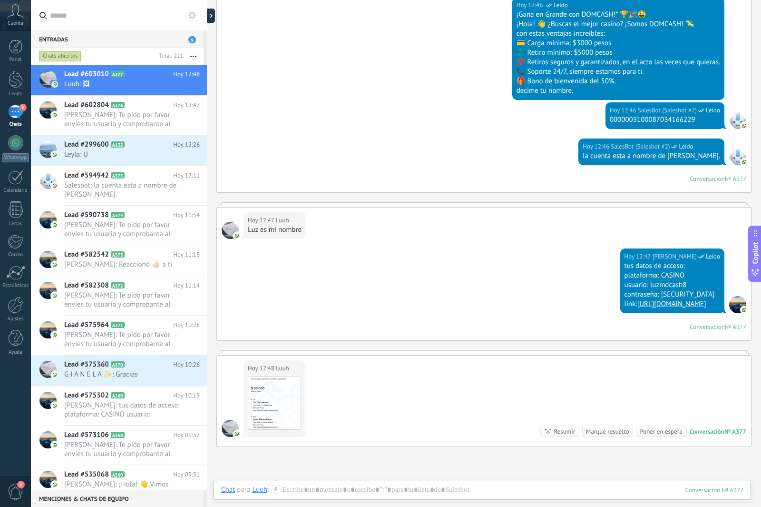
scroll to position [176, 0]
click at [272, 396] on img at bounding box center [274, 403] width 52 height 52
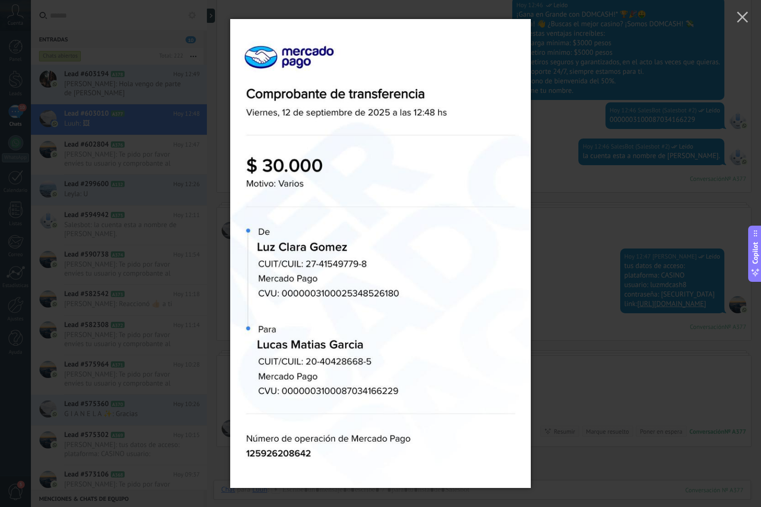
click at [600, 250] on div at bounding box center [380, 253] width 761 height 507
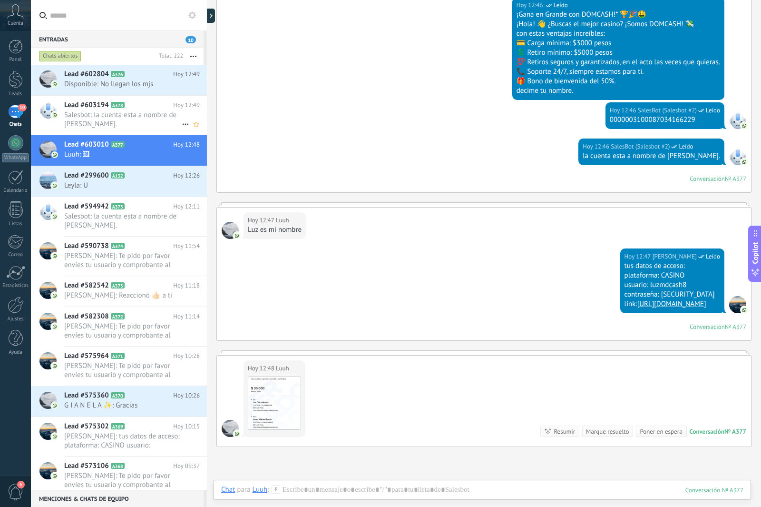
click at [149, 124] on span "Salesbot: la cuenta esta a nombre de [PERSON_NAME]." at bounding box center [123, 119] width 118 height 18
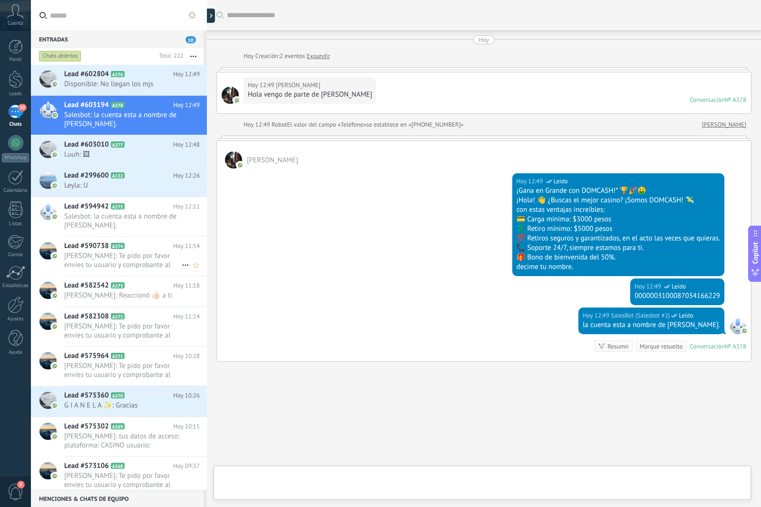
scroll to position [21, 0]
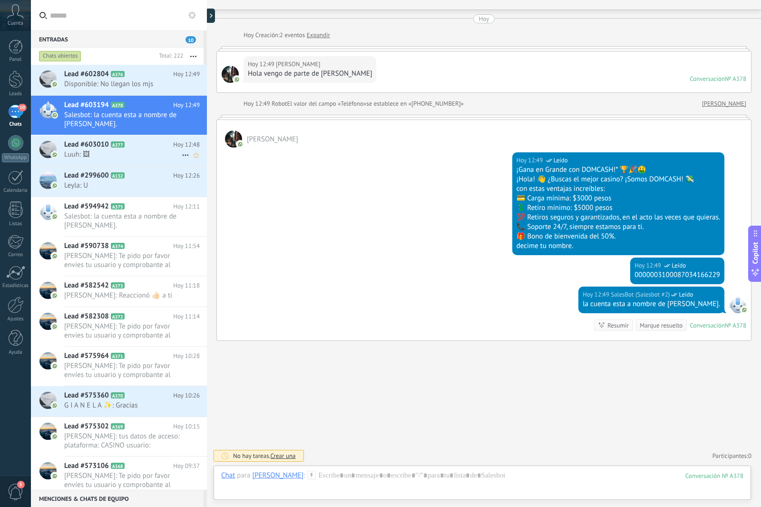
click at [147, 150] on span "Luuh: 🖼" at bounding box center [123, 154] width 118 height 9
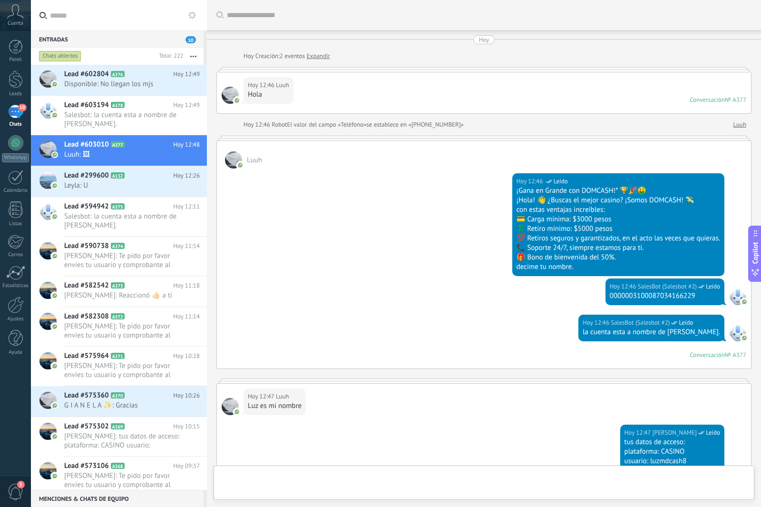
scroll to position [245, 0]
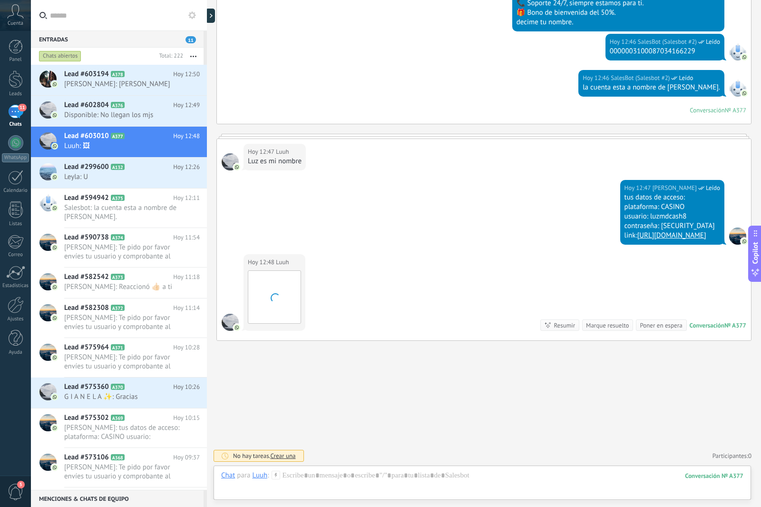
click at [277, 472] on icon at bounding box center [276, 475] width 9 height 9
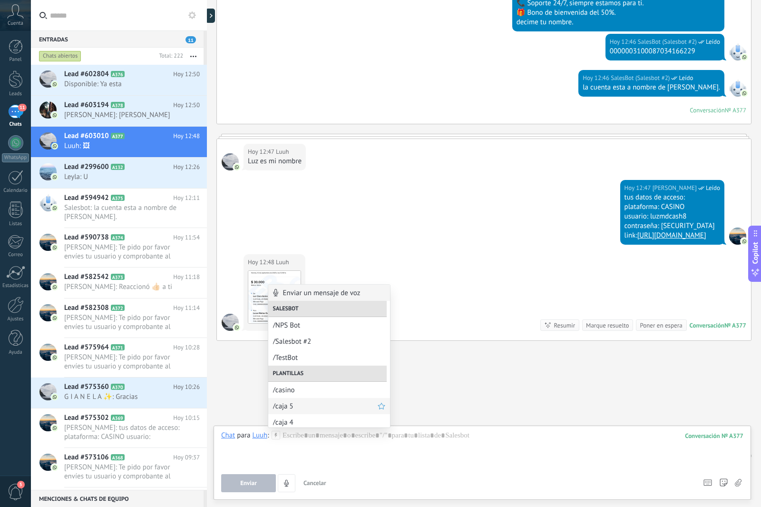
click at [294, 407] on span "/caja 5" at bounding box center [325, 406] width 105 height 9
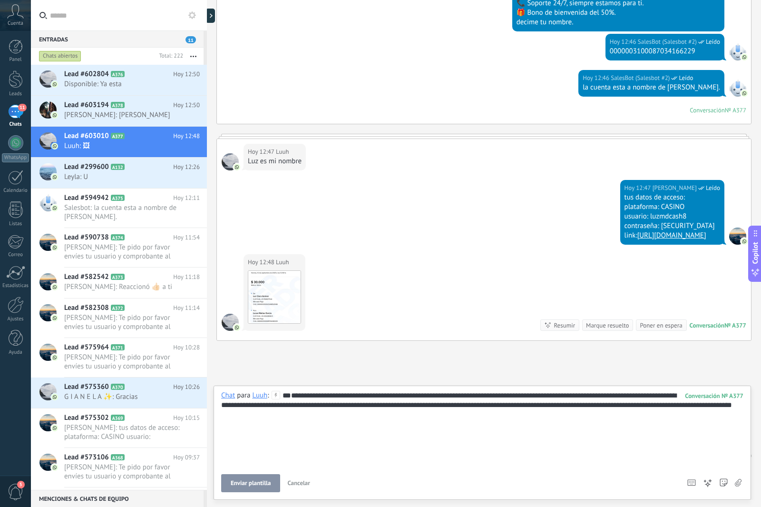
click at [243, 481] on span "Enviar plantilla" at bounding box center [251, 483] width 40 height 7
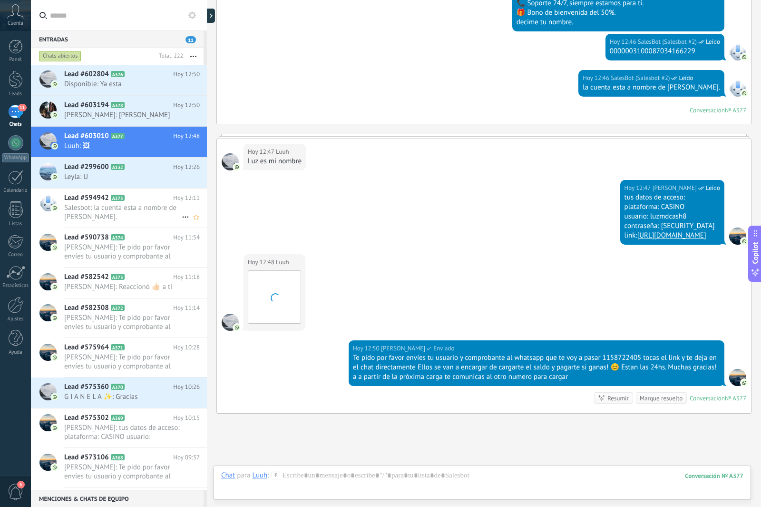
scroll to position [317, 0]
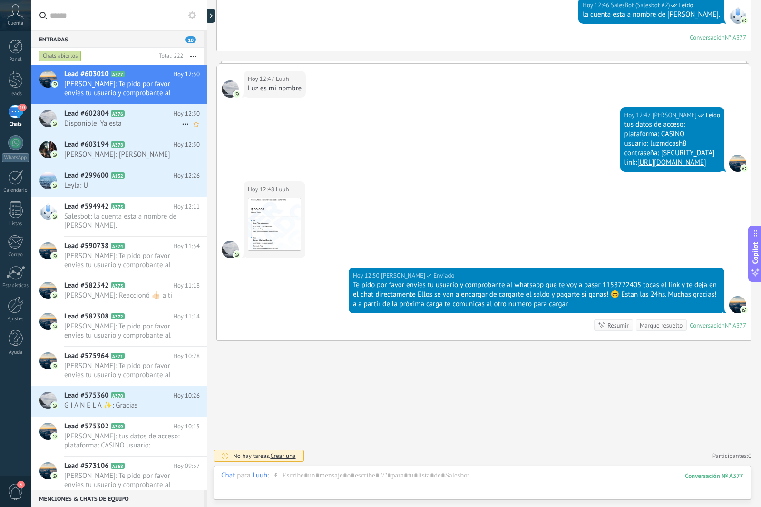
click at [124, 125] on span "Disponible: Ya esta" at bounding box center [123, 123] width 118 height 9
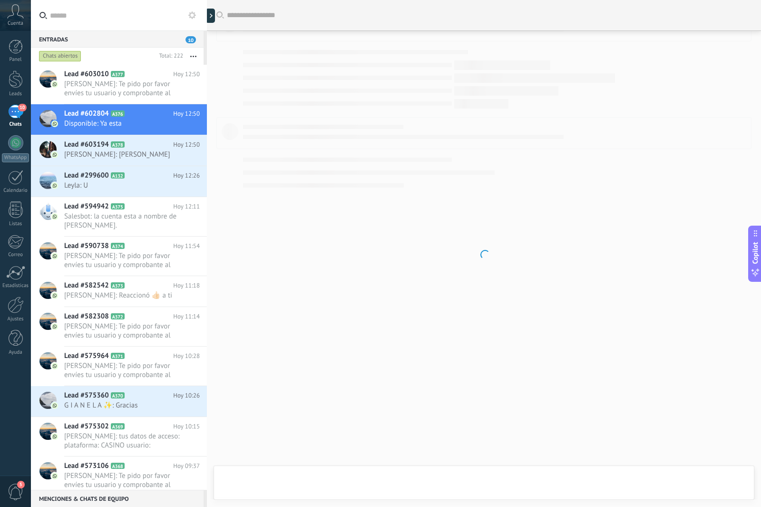
scroll to position [273, 0]
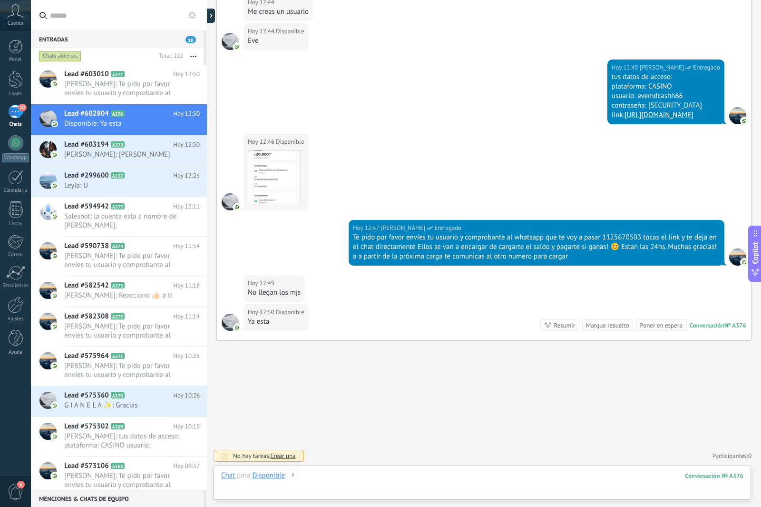
click at [336, 487] on div at bounding box center [482, 485] width 522 height 29
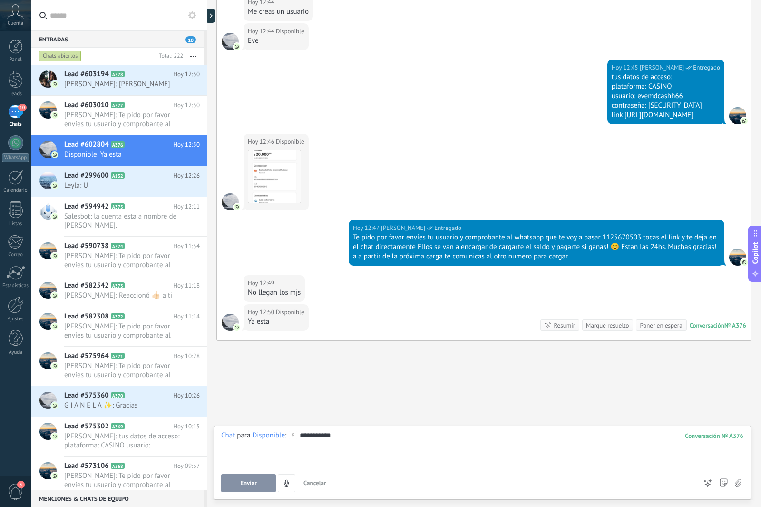
click at [266, 484] on button "Enviar" at bounding box center [248, 483] width 55 height 18
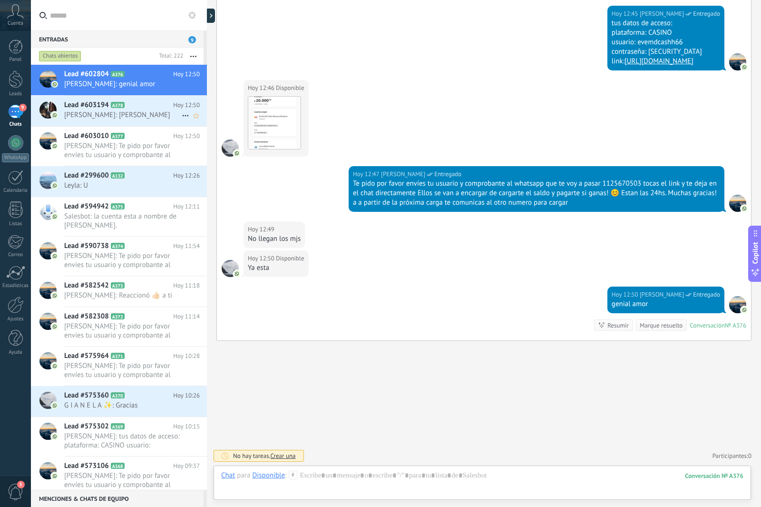
click at [130, 102] on h2 "Lead #603194 A378" at bounding box center [118, 105] width 109 height 10
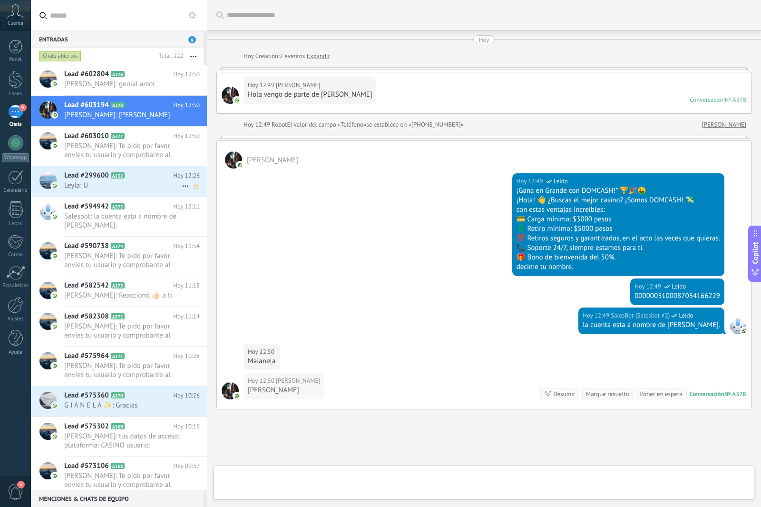
scroll to position [69, 0]
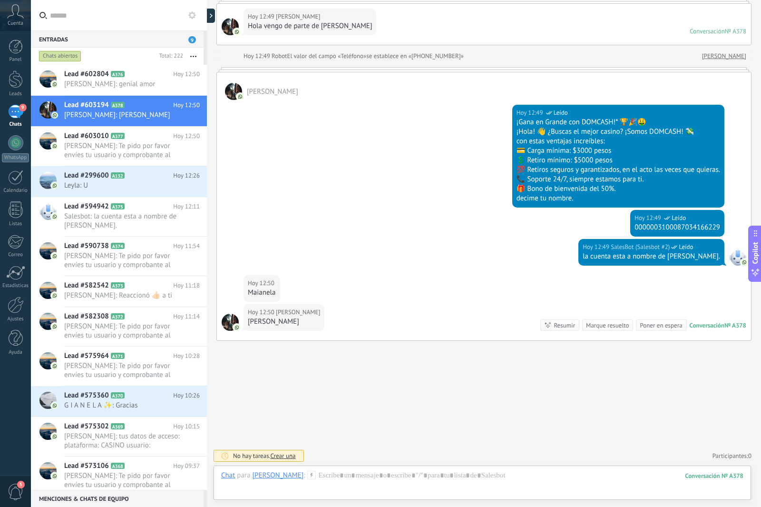
click at [288, 469] on div "Chat Correo Nota Tarea Chat para [PERSON_NAME] : 378 Enviar Cancelar Rastrear c…" at bounding box center [483, 482] width 538 height 34
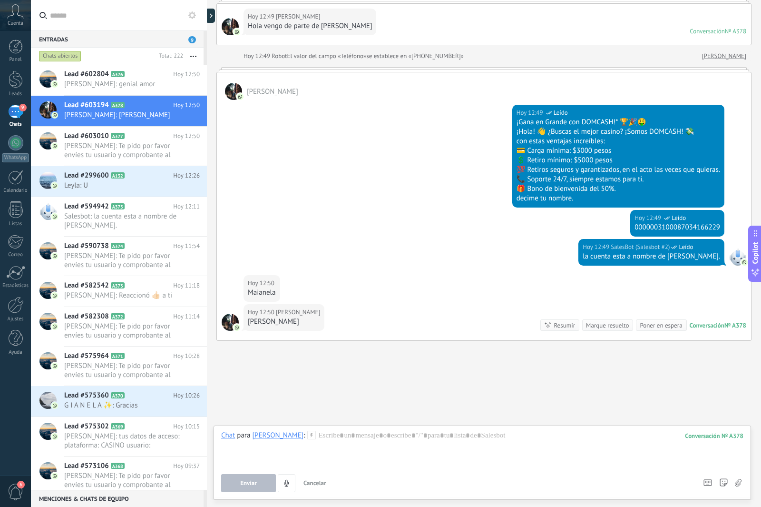
click at [307, 434] on icon at bounding box center [311, 435] width 9 height 9
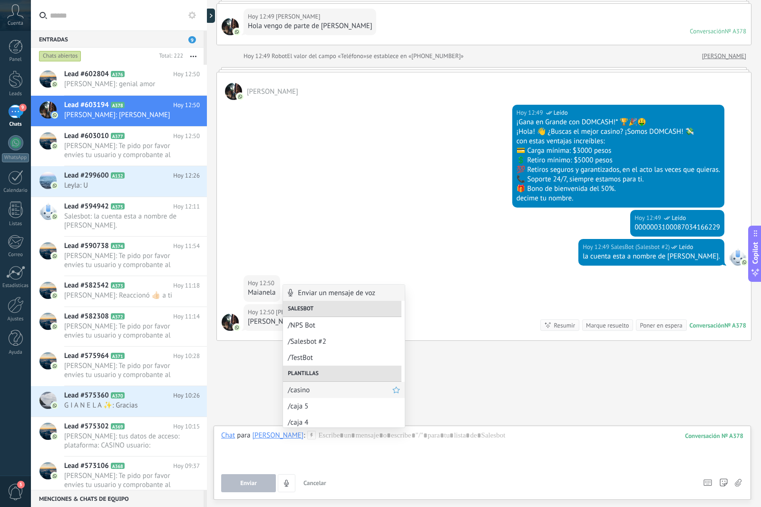
click at [314, 396] on div "/casino" at bounding box center [344, 390] width 122 height 16
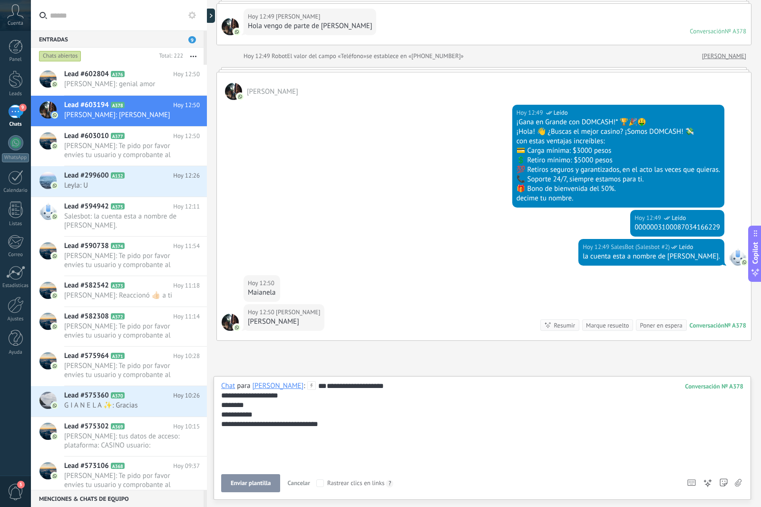
click at [314, 430] on div "**********" at bounding box center [482, 424] width 522 height 86
click at [309, 440] on div "**********" at bounding box center [482, 424] width 522 height 86
click at [258, 481] on button "Enviar" at bounding box center [248, 483] width 55 height 18
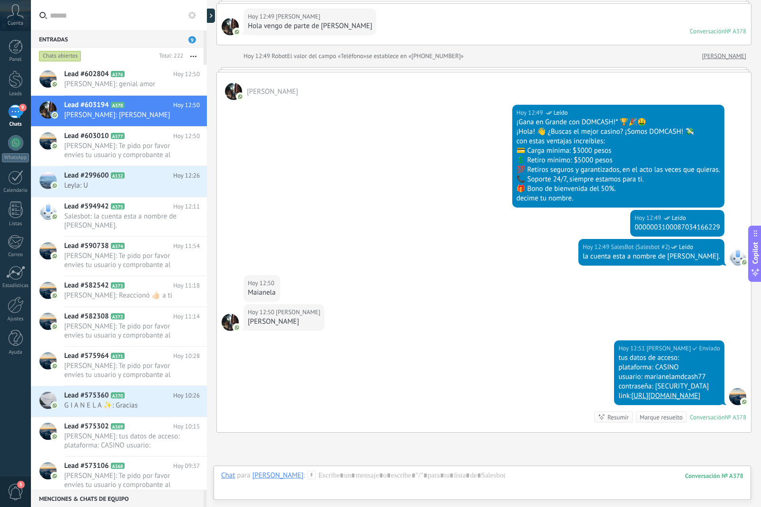
scroll to position [160, 0]
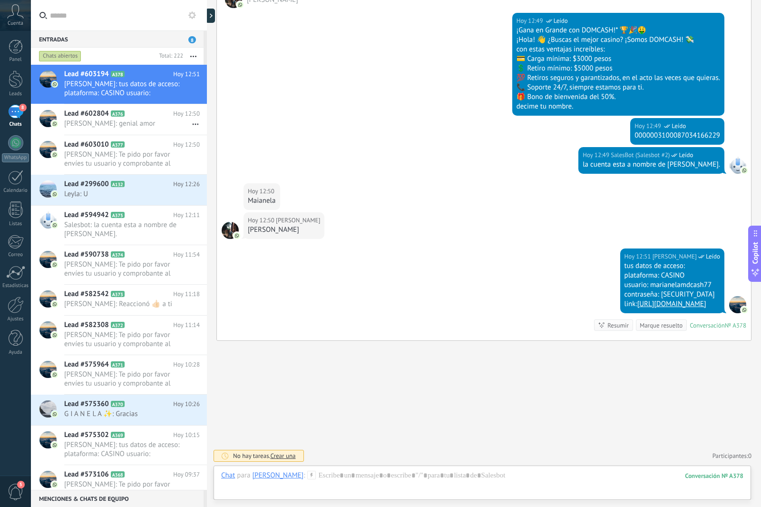
click at [307, 475] on icon at bounding box center [311, 475] width 9 height 9
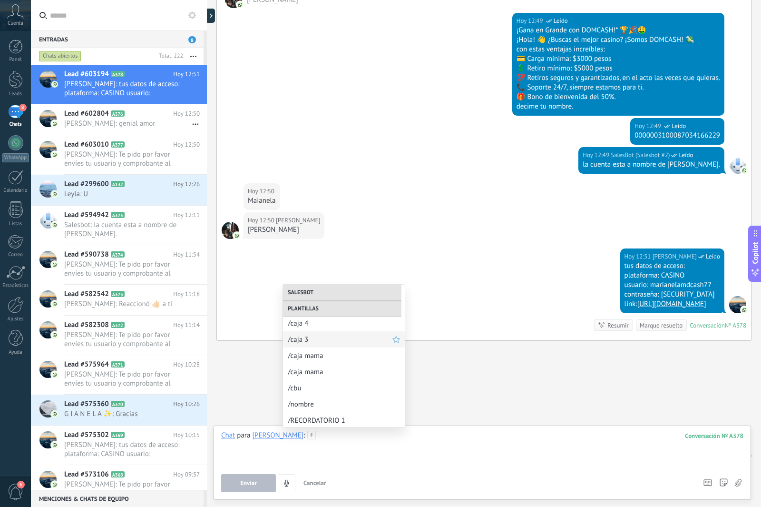
scroll to position [100, 0]
click at [329, 387] on span "/cbu" at bounding box center [344, 387] width 112 height 9
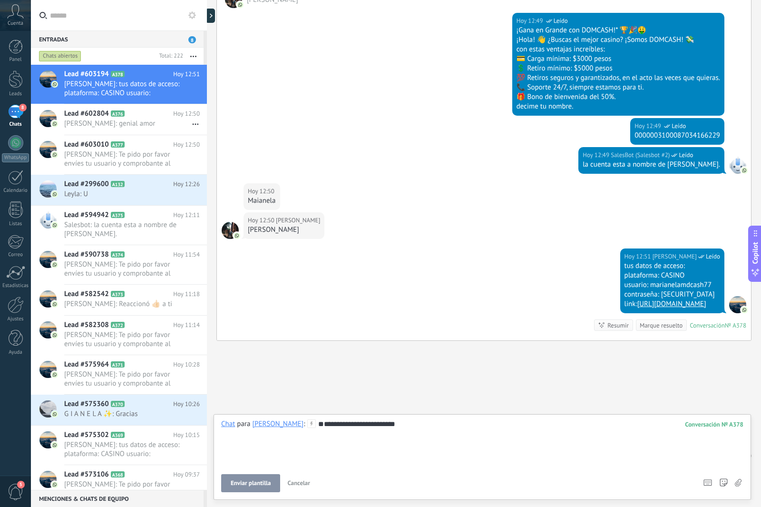
click at [266, 485] on span "Enviar plantilla" at bounding box center [251, 483] width 40 height 7
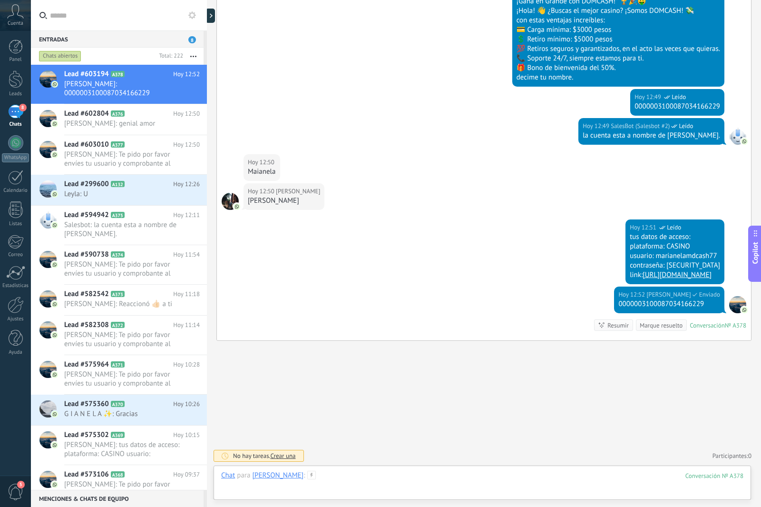
click at [287, 481] on div at bounding box center [482, 485] width 522 height 29
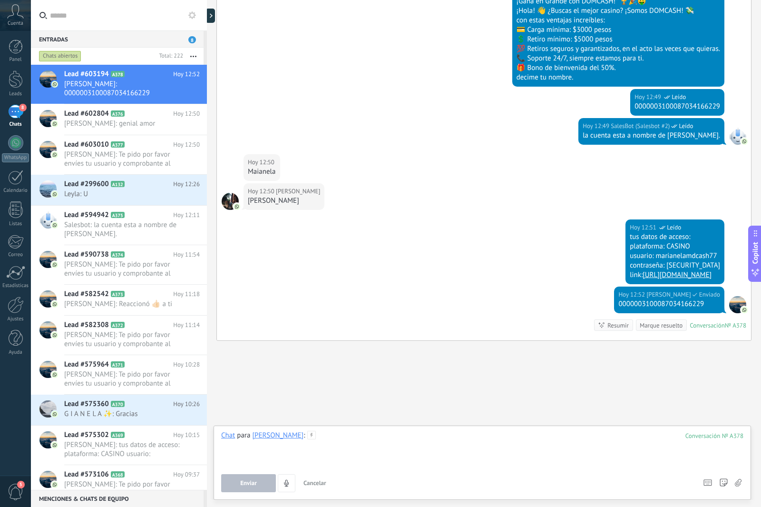
click at [292, 441] on div at bounding box center [482, 449] width 522 height 36
click at [308, 434] on use at bounding box center [312, 435] width 8 height 8
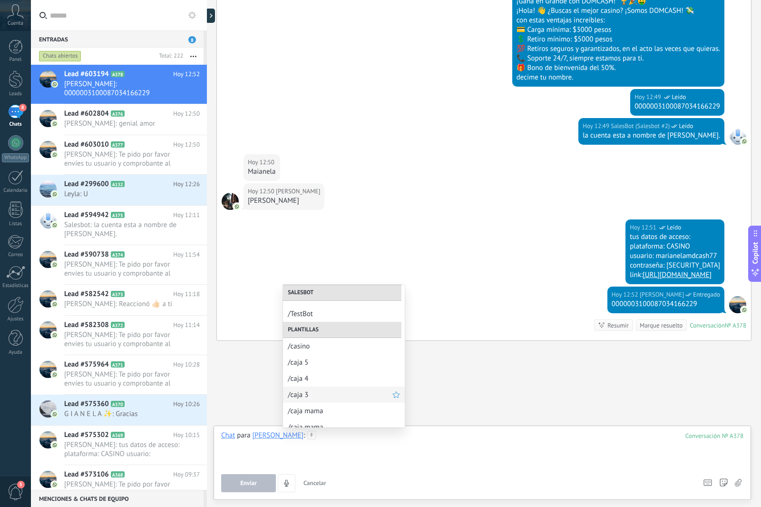
scroll to position [100, 0]
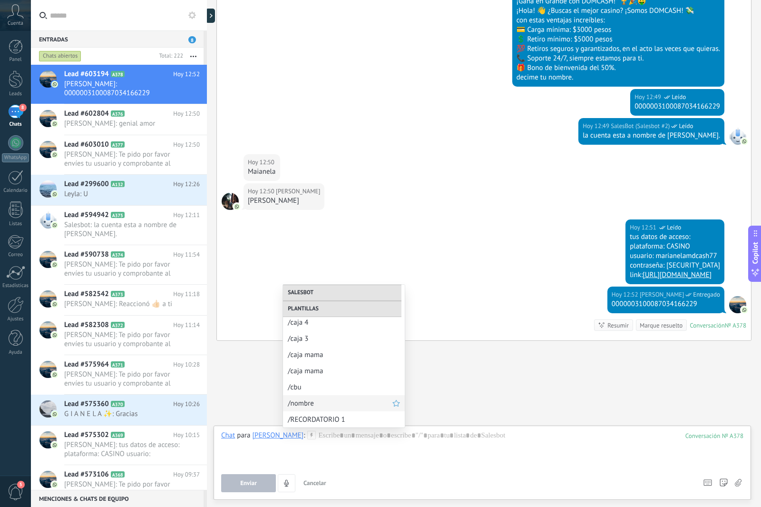
click at [318, 398] on div "/nombre" at bounding box center [344, 403] width 122 height 16
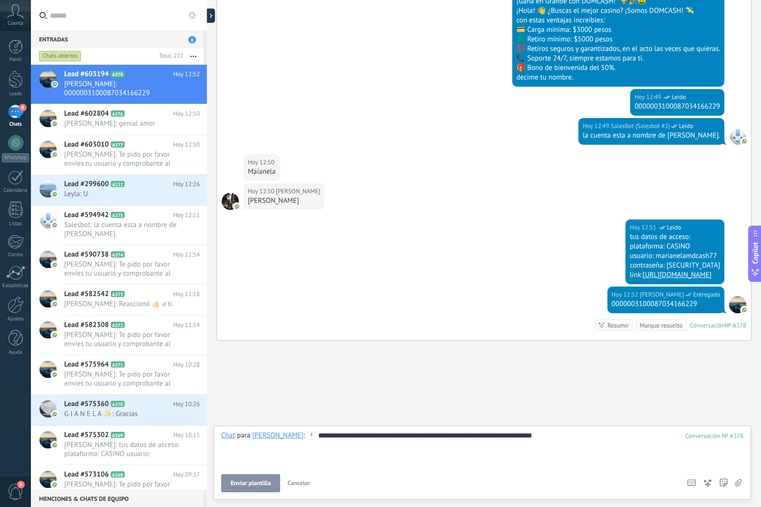
click at [263, 487] on button "Enviar plantilla" at bounding box center [250, 483] width 59 height 18
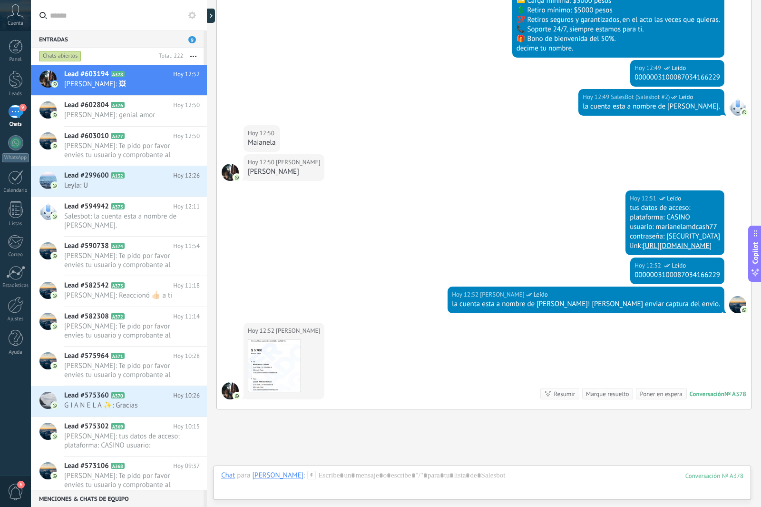
scroll to position [296, 0]
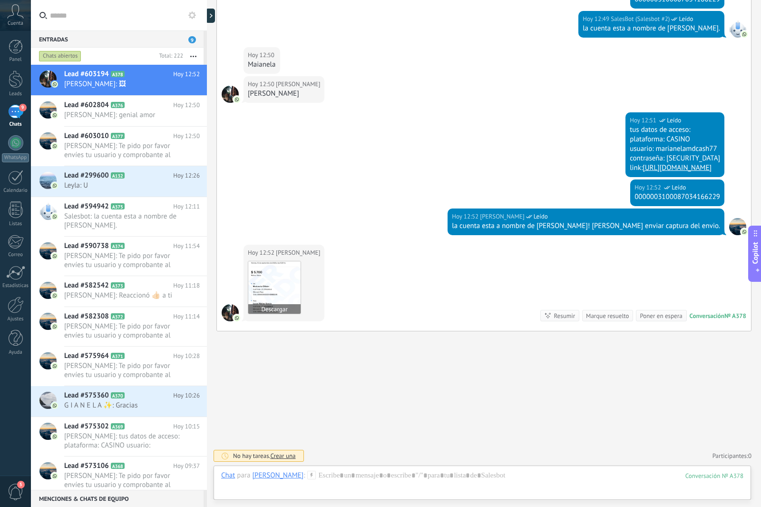
click at [256, 291] on img at bounding box center [274, 287] width 52 height 52
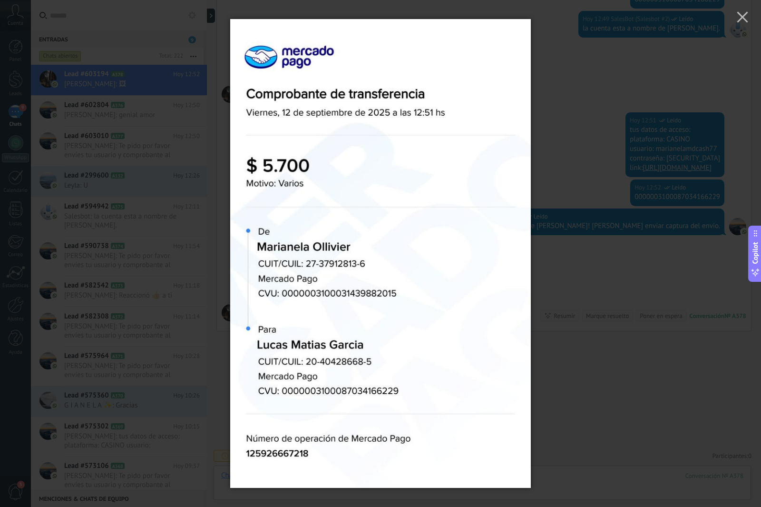
click at [118, 67] on div at bounding box center [380, 253] width 761 height 507
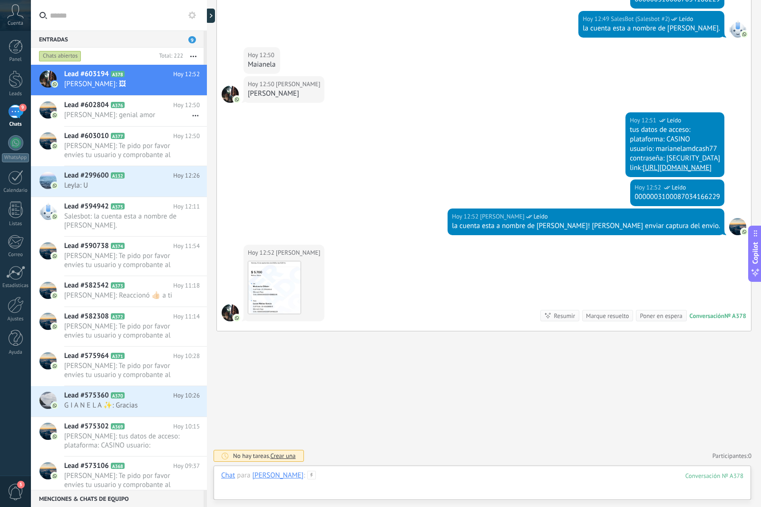
click at [291, 481] on div at bounding box center [482, 485] width 522 height 29
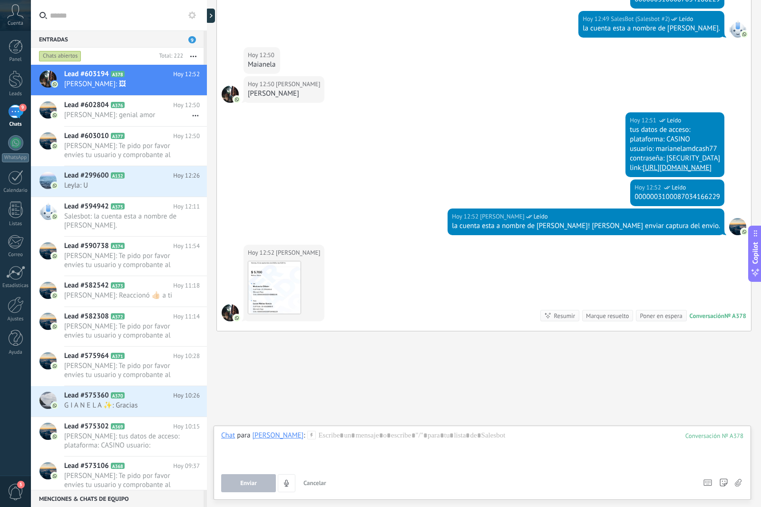
click at [307, 436] on icon at bounding box center [311, 435] width 9 height 9
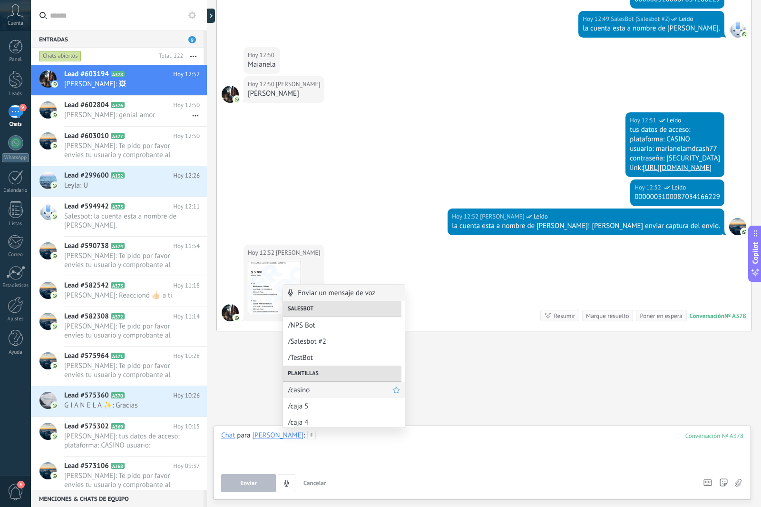
scroll to position [48, 0]
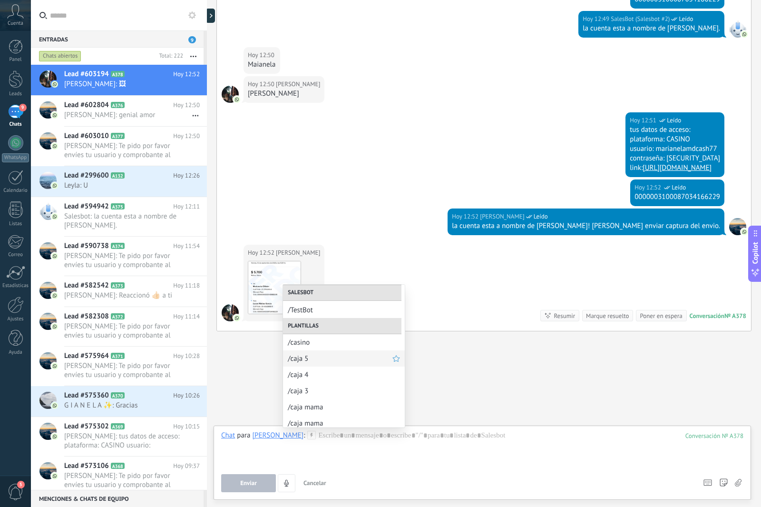
click at [326, 361] on span "/caja 5" at bounding box center [340, 358] width 105 height 9
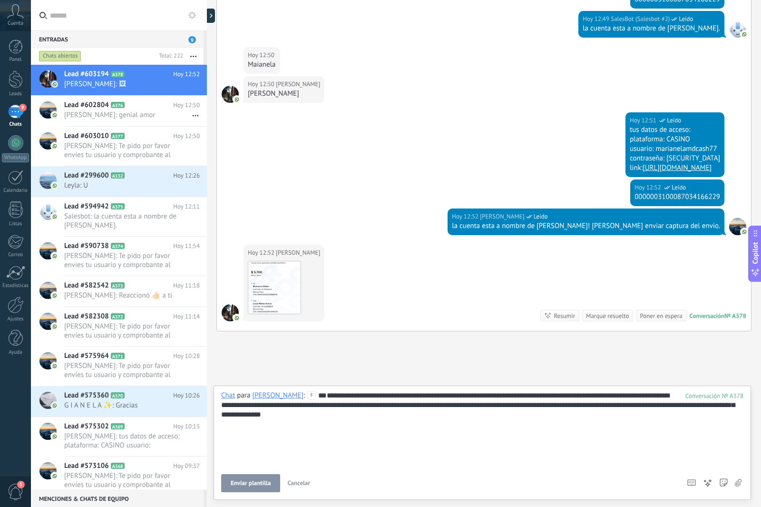
click at [257, 478] on button "Enviar plantilla" at bounding box center [250, 483] width 59 height 18
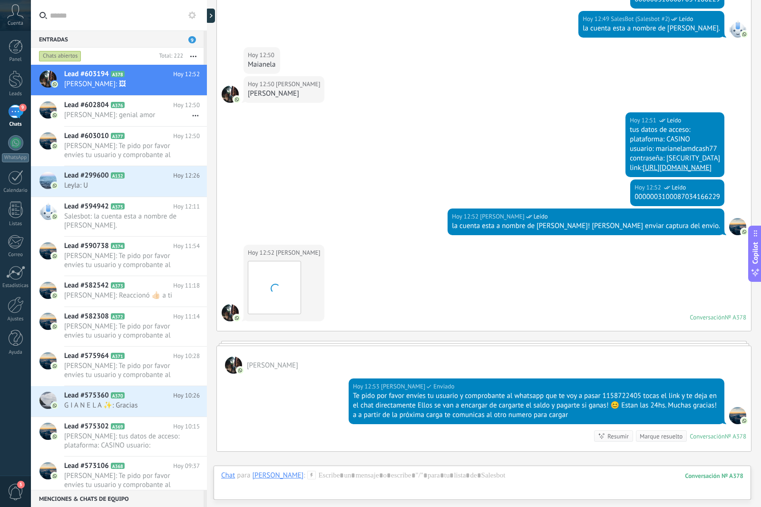
scroll to position [287, 0]
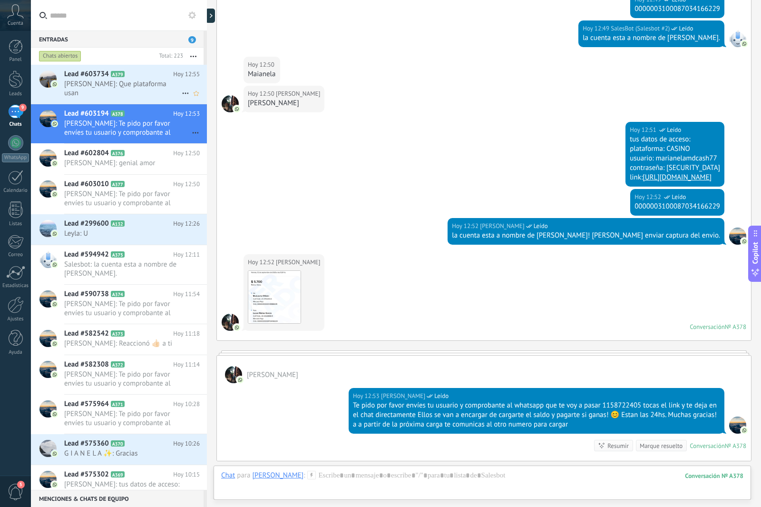
click at [127, 95] on link "Lead #603734 A379 [DATE] 12:55 [PERSON_NAME]: Que plataforma usan" at bounding box center [119, 84] width 176 height 39
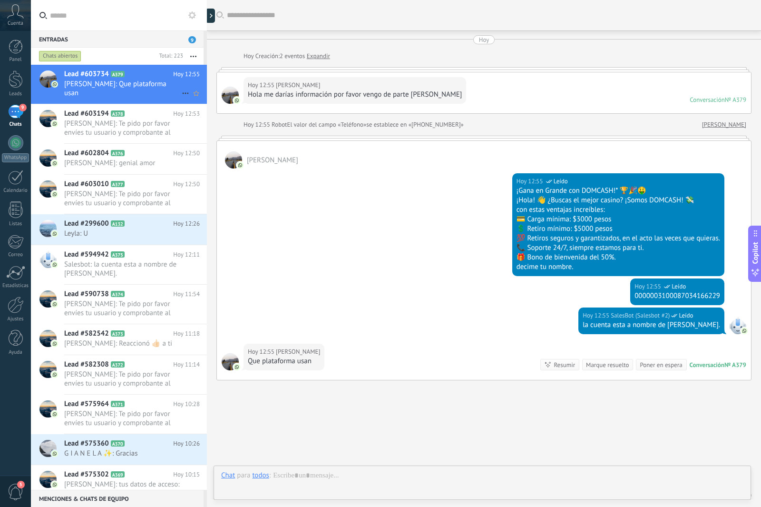
scroll to position [39, 0]
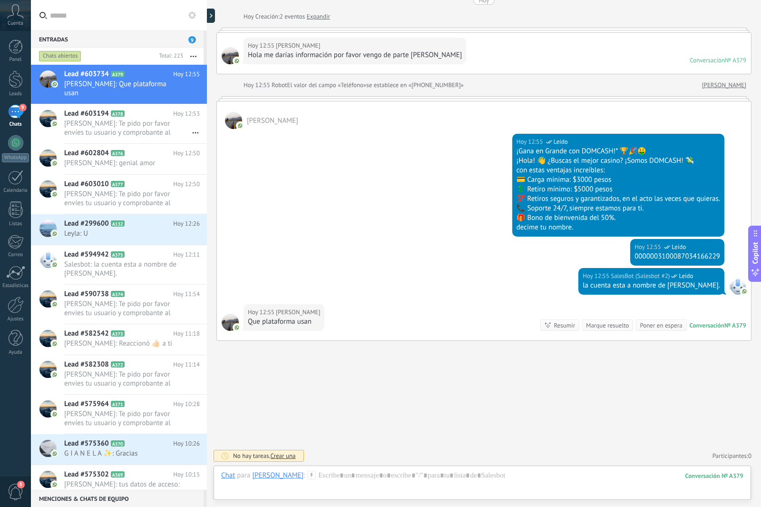
click at [307, 471] on icon at bounding box center [311, 475] width 9 height 9
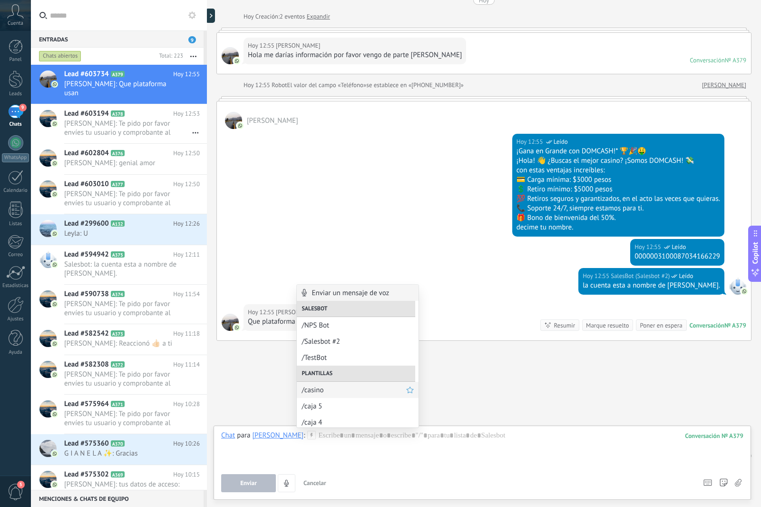
click at [369, 387] on span "/casino" at bounding box center [354, 389] width 105 height 9
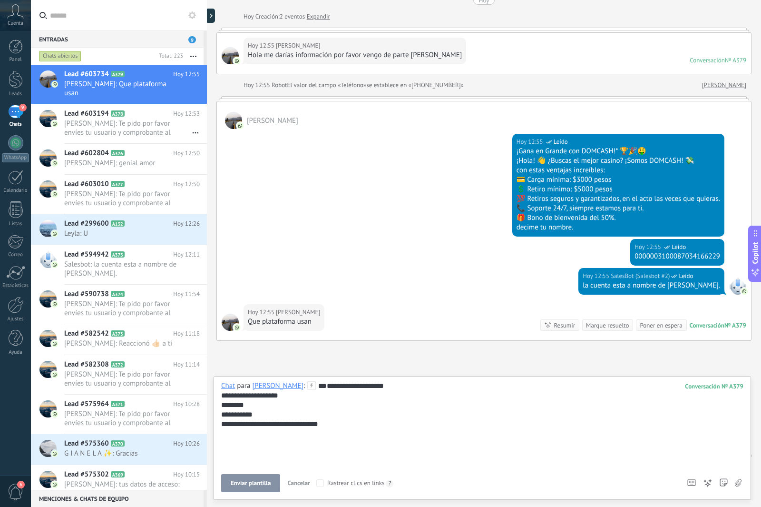
click at [355, 421] on div "**********" at bounding box center [482, 424] width 522 height 86
click at [348, 445] on div "**********" at bounding box center [482, 424] width 522 height 86
click at [243, 486] on span "Enviar" at bounding box center [248, 483] width 17 height 7
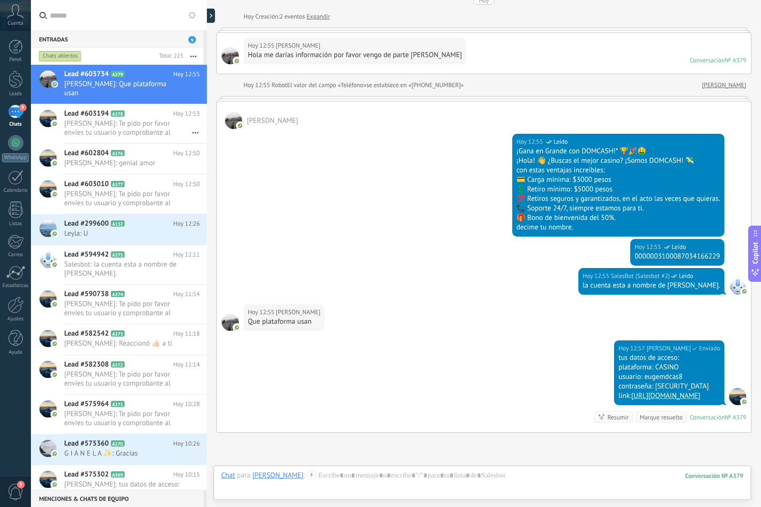
scroll to position [131, 0]
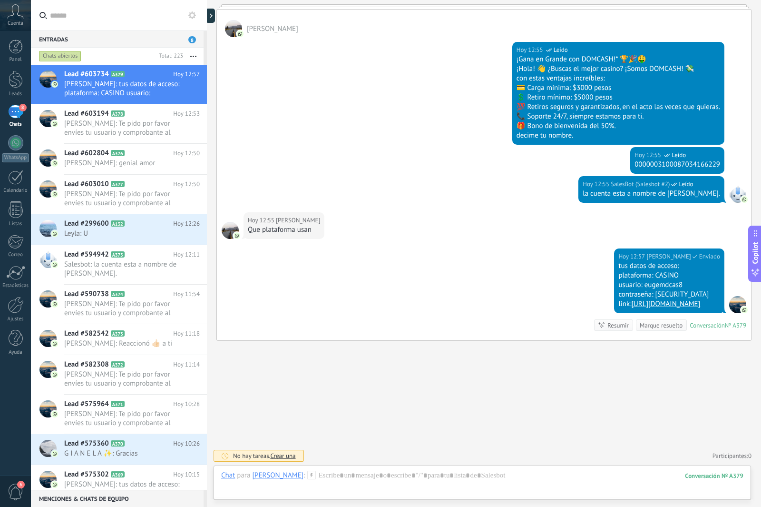
click at [234, 506] on div at bounding box center [483, 502] width 538 height 9
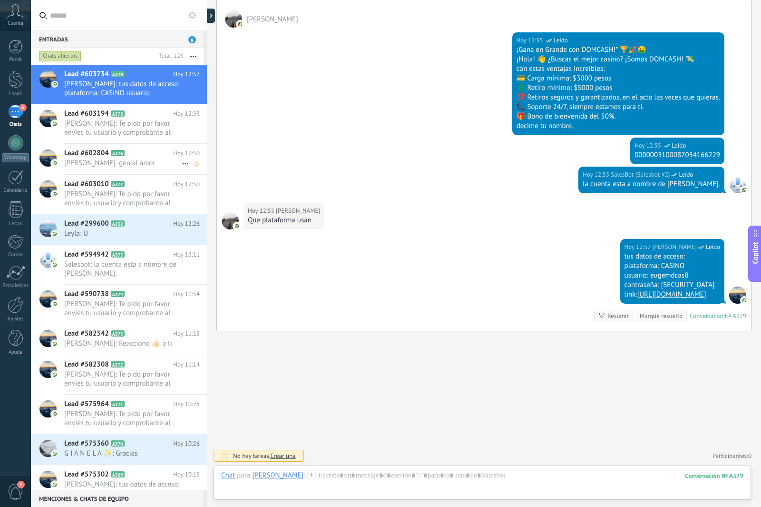
click at [126, 148] on h2 "Lead #602804 A376" at bounding box center [118, 153] width 109 height 10
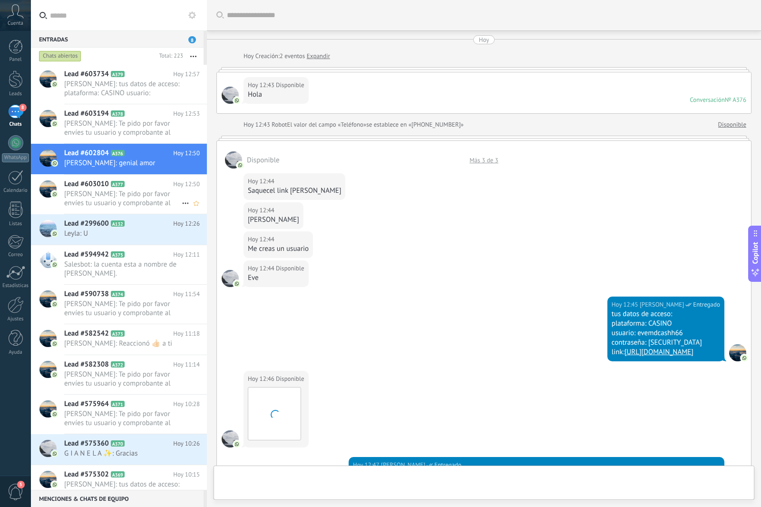
scroll to position [291, 0]
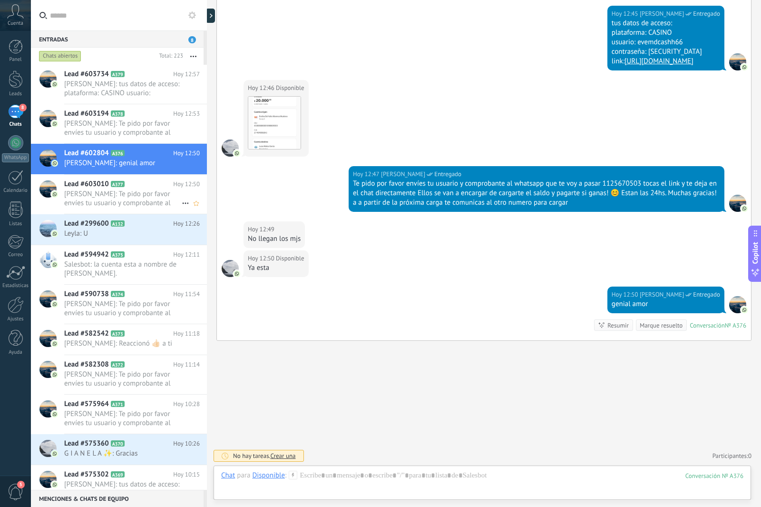
click at [150, 191] on span "[PERSON_NAME]: Te pido por favor envíes tu usuario y comprobante al whatsapp qu…" at bounding box center [123, 198] width 118 height 18
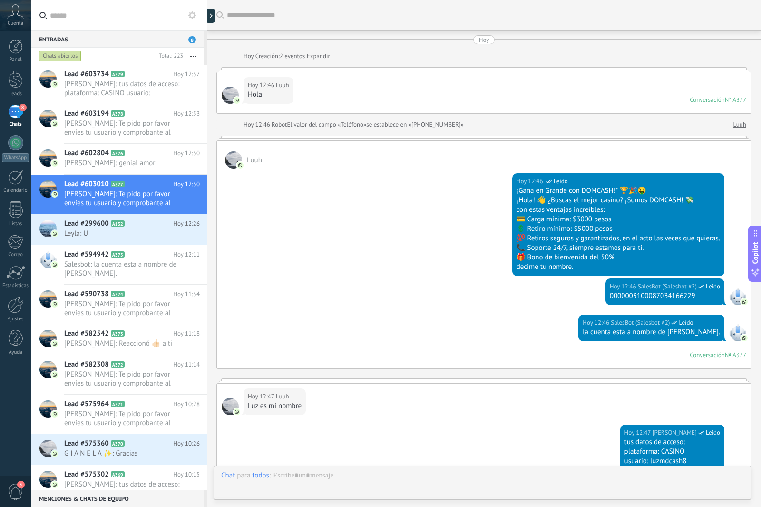
scroll to position [317, 0]
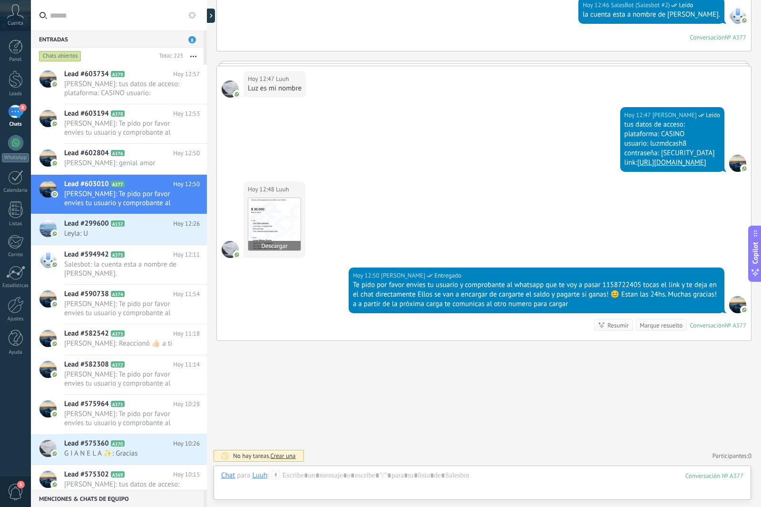
click at [269, 221] on img at bounding box center [274, 224] width 52 height 52
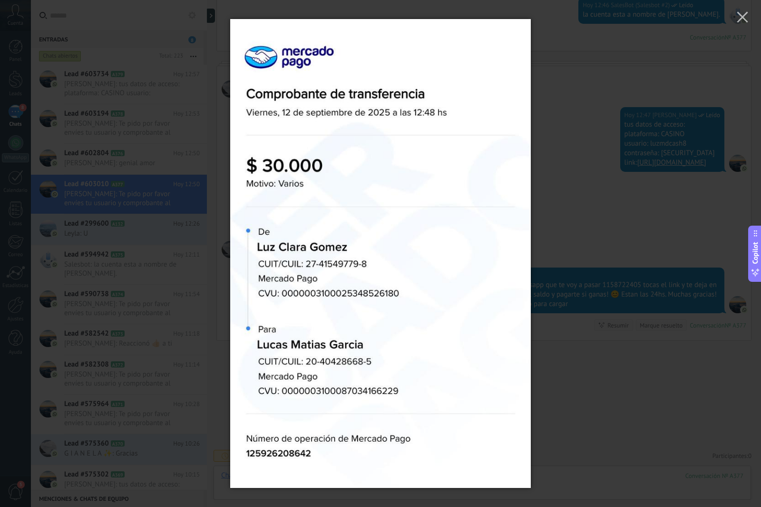
click at [615, 176] on div at bounding box center [380, 253] width 761 height 507
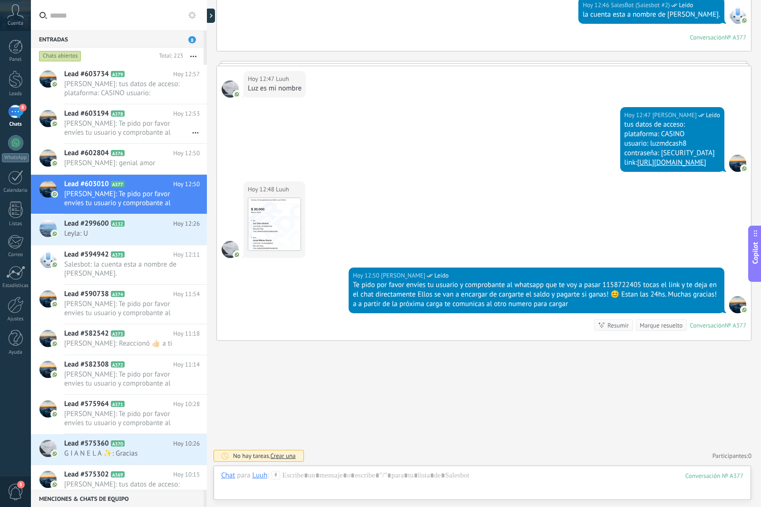
click at [330, 417] on div "Buscar Carga más [DATE] [DATE] Creación: 2 eventos Expandir [DATE] 12:46 Luuh H…" at bounding box center [484, 95] width 554 height 824
click at [1, 319] on link "Ajustes" at bounding box center [15, 309] width 31 height 26
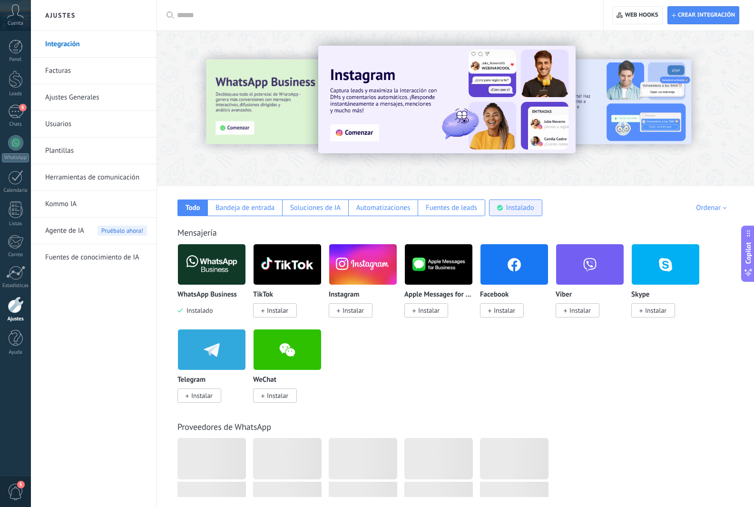
click at [500, 213] on div "Instalado" at bounding box center [515, 207] width 53 height 17
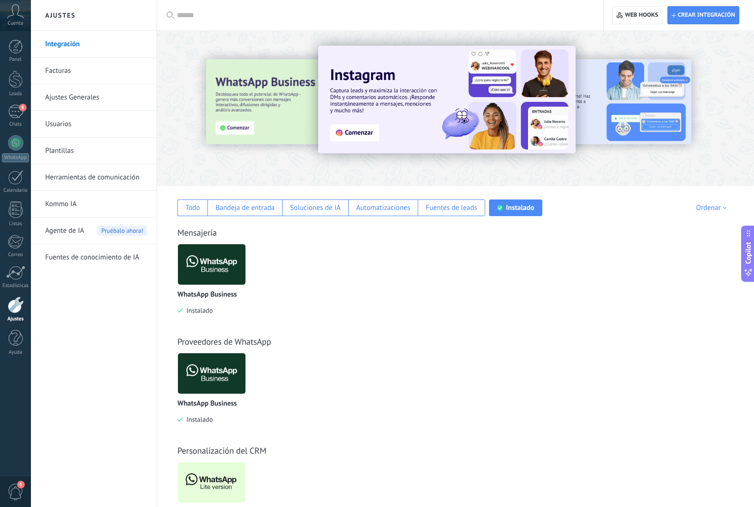
click at [186, 477] on img at bounding box center [212, 482] width 68 height 46
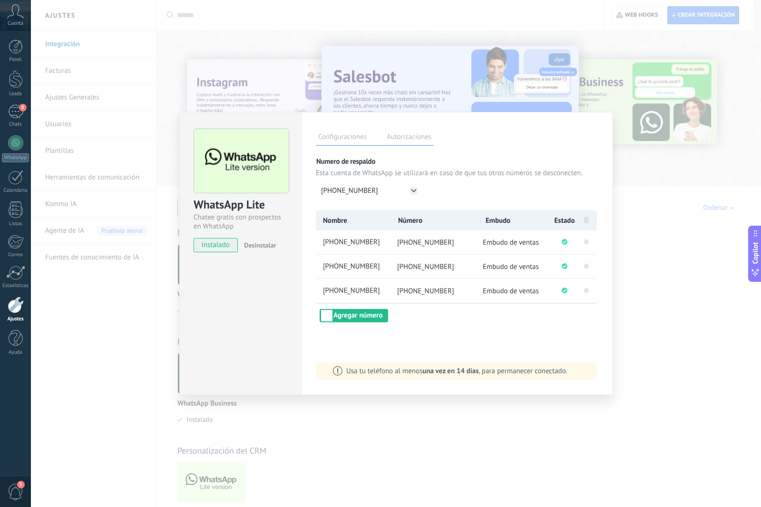
click at [662, 282] on div "WhatsApp Lite Chatee gratis con prospectos en WhatsApp instalado Desinstalar Co…" at bounding box center [396, 253] width 730 height 507
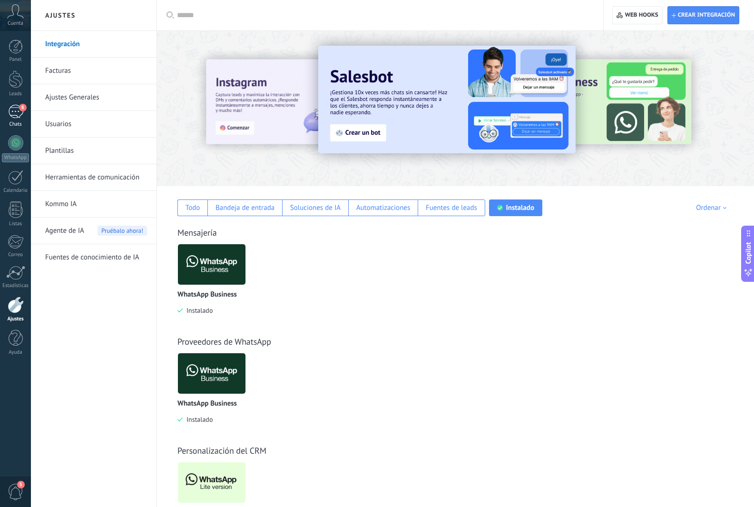
click at [29, 110] on link "8 Chats" at bounding box center [15, 116] width 31 height 23
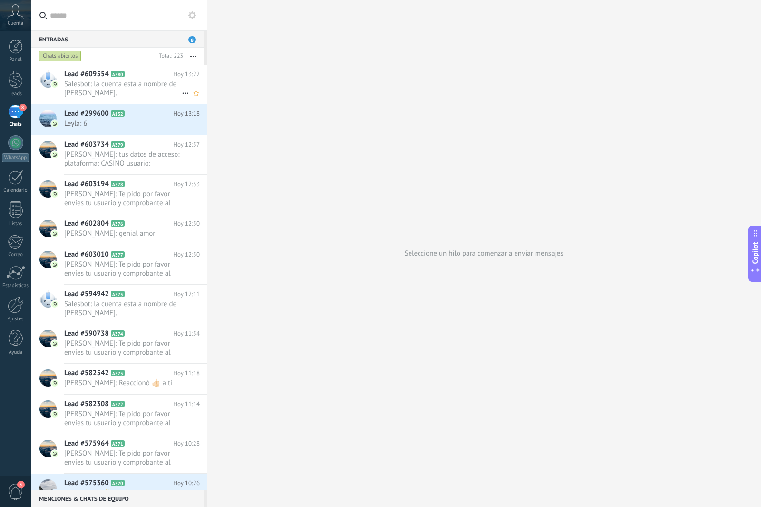
click at [134, 88] on span "Salesbot: la cuenta esta a nombre de [PERSON_NAME]." at bounding box center [123, 88] width 118 height 18
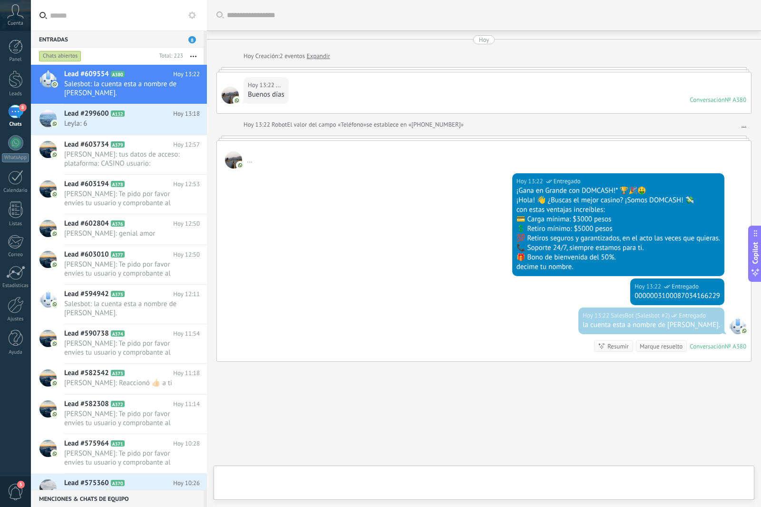
scroll to position [21, 0]
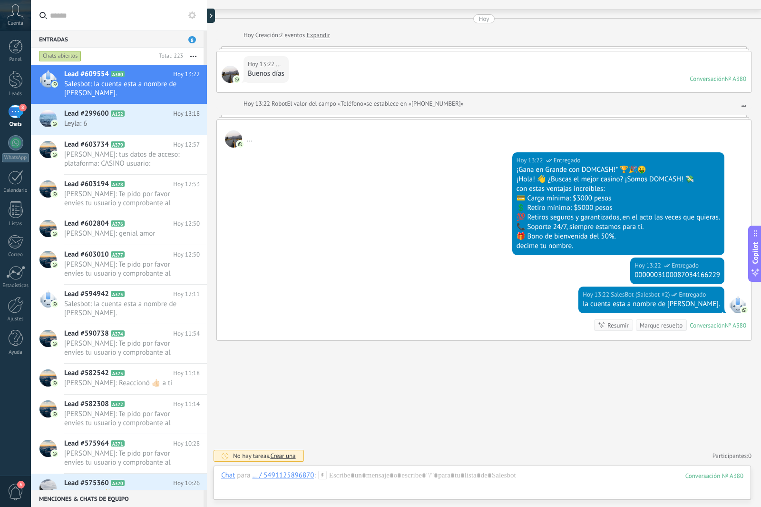
click at [322, 476] on use at bounding box center [322, 475] width 8 height 8
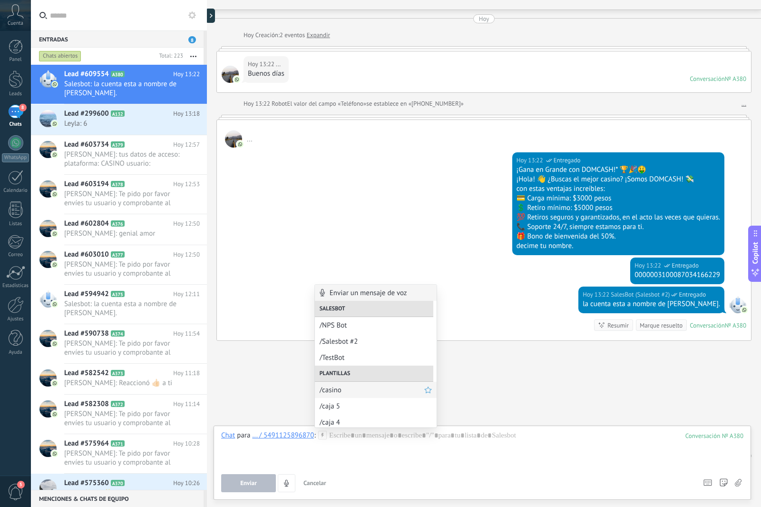
click at [381, 393] on span "/casino" at bounding box center [372, 389] width 105 height 9
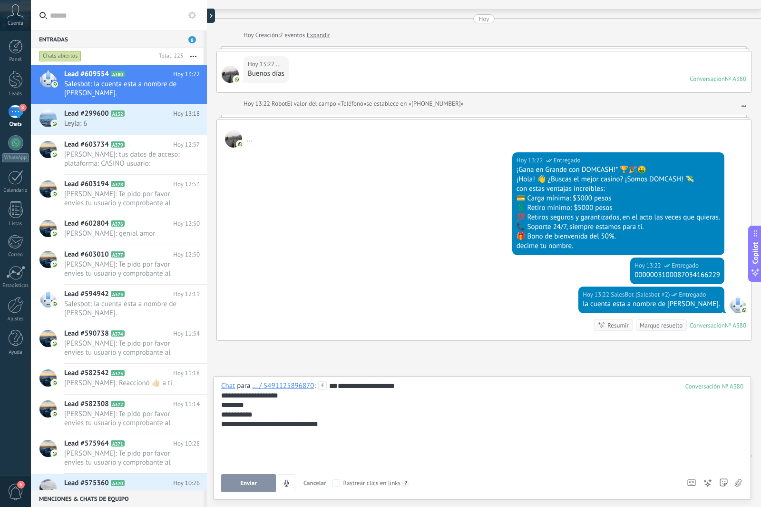
click at [329, 436] on div "**********" at bounding box center [482, 424] width 522 height 86
click at [266, 477] on button "Enviar" at bounding box center [248, 483] width 55 height 18
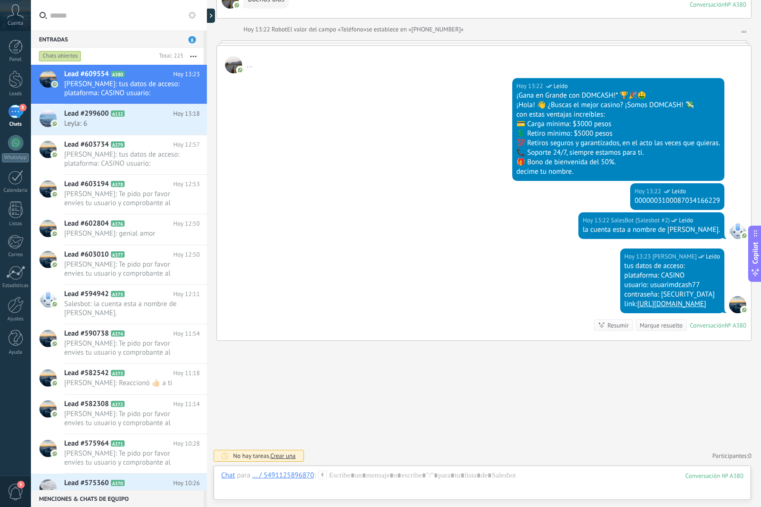
scroll to position [105, 0]
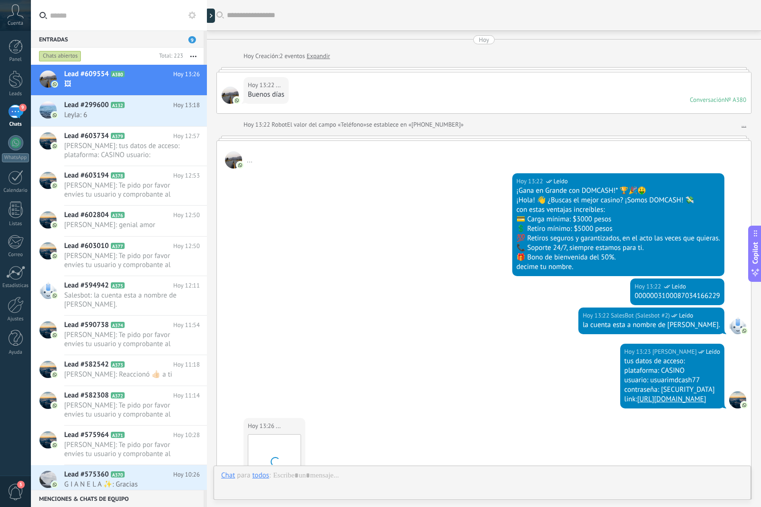
scroll to position [164, 0]
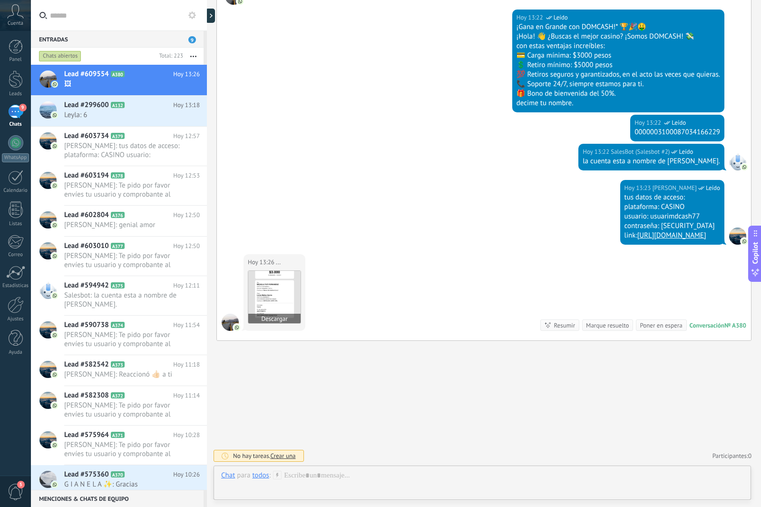
click at [291, 281] on img at bounding box center [274, 297] width 52 height 52
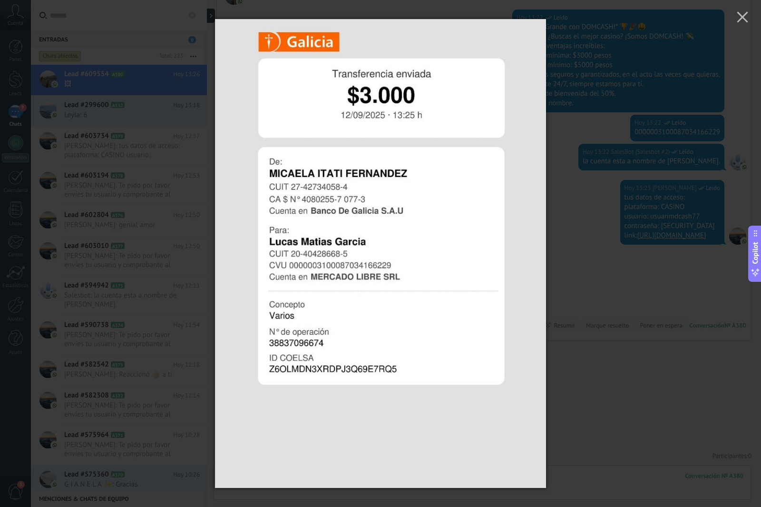
click at [572, 164] on div at bounding box center [380, 253] width 761 height 507
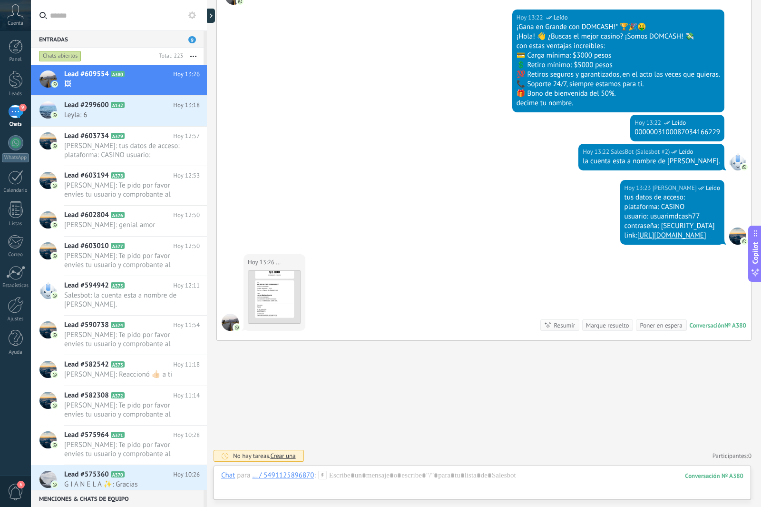
click at [320, 472] on icon at bounding box center [322, 475] width 9 height 9
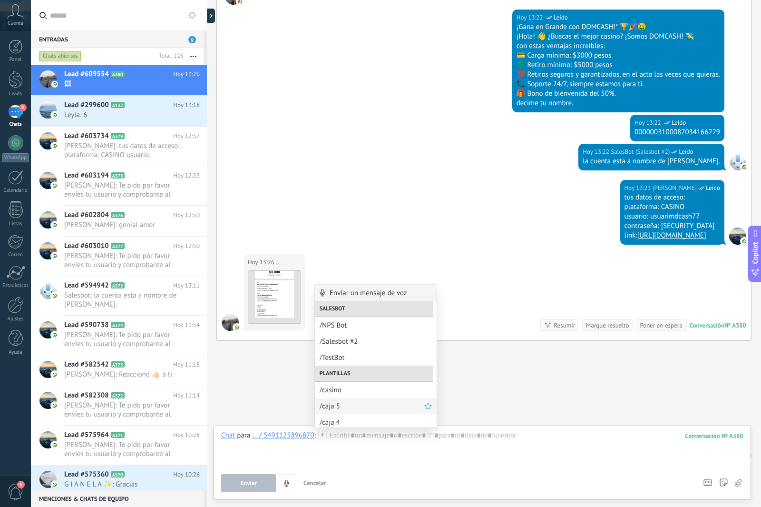
click at [334, 408] on span "/caja 5" at bounding box center [372, 406] width 105 height 9
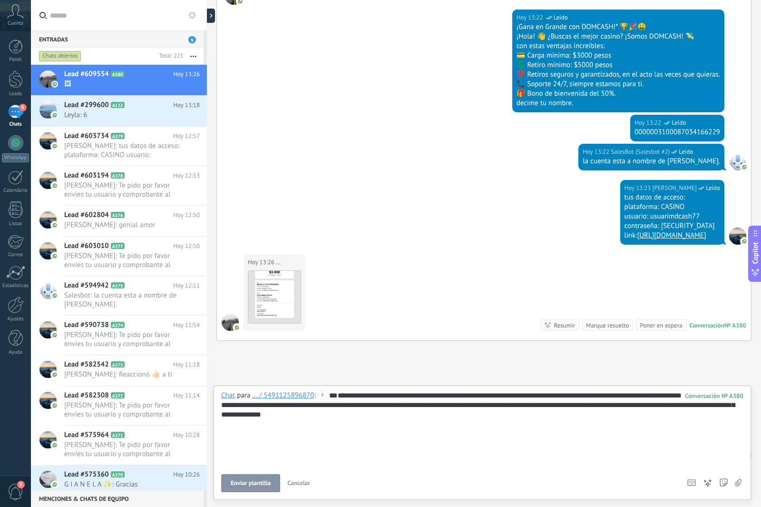
click at [264, 487] on button "Enviar plantilla" at bounding box center [250, 483] width 59 height 18
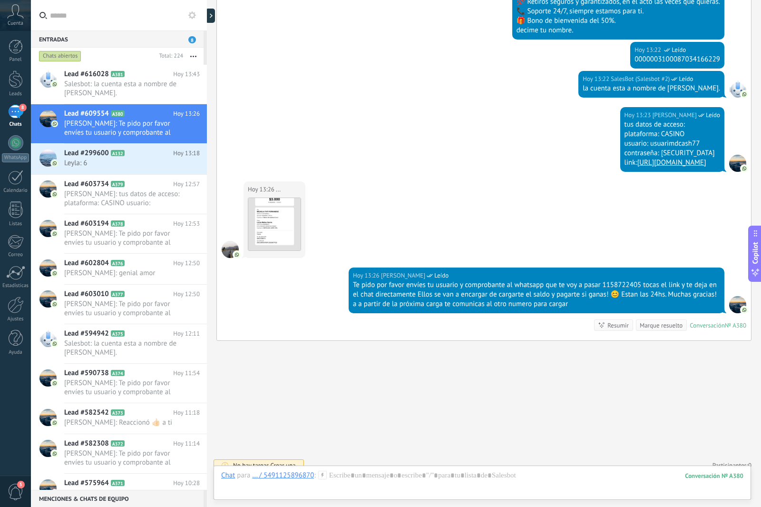
scroll to position [246, 0]
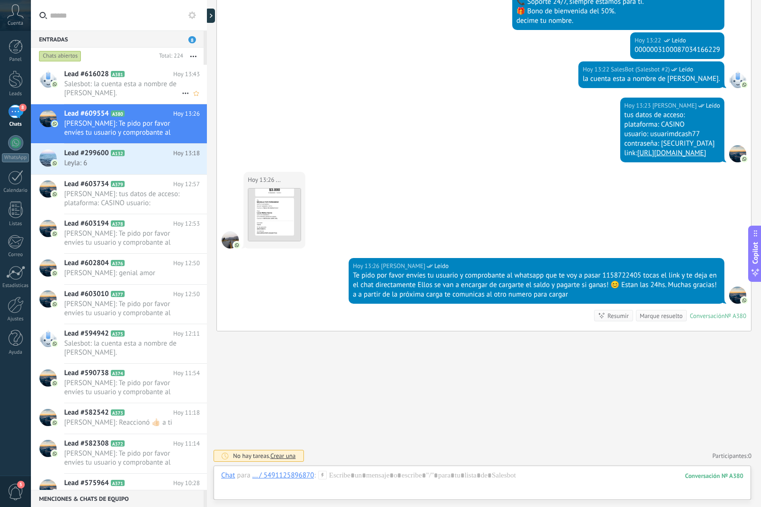
click at [131, 84] on span "Salesbot: la cuenta esta a nombre de [PERSON_NAME]." at bounding box center [123, 88] width 118 height 18
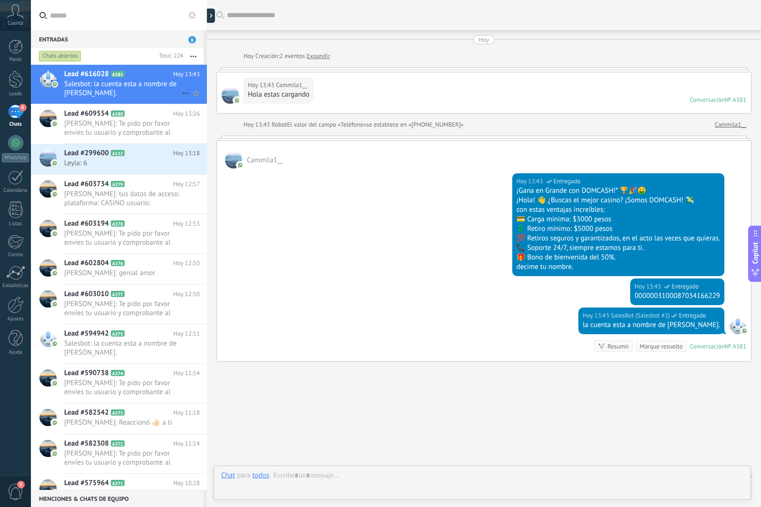
scroll to position [21, 0]
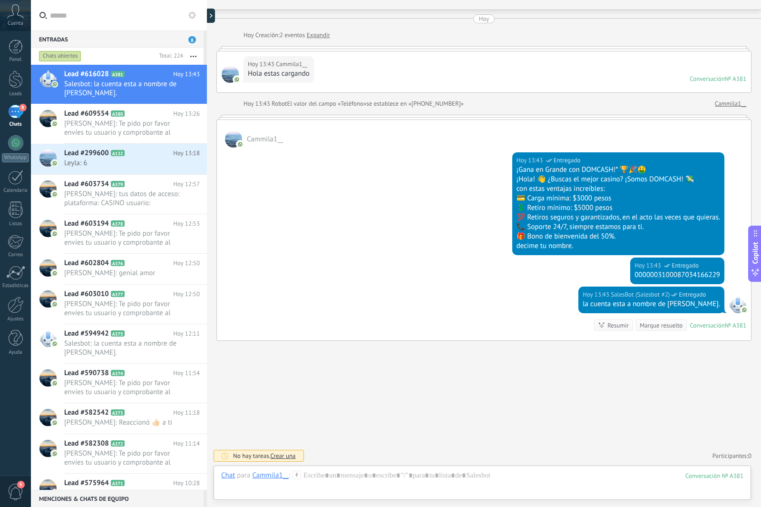
click at [297, 477] on icon at bounding box center [297, 475] width 9 height 9
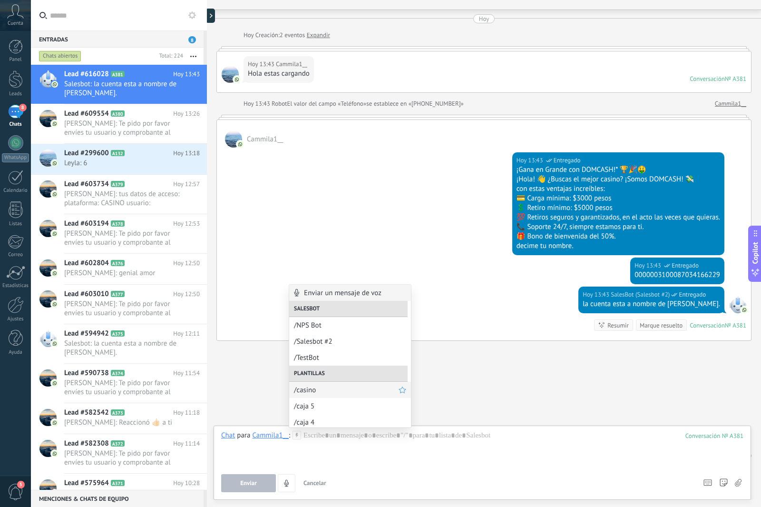
click at [341, 396] on div "/casino" at bounding box center [350, 390] width 122 height 16
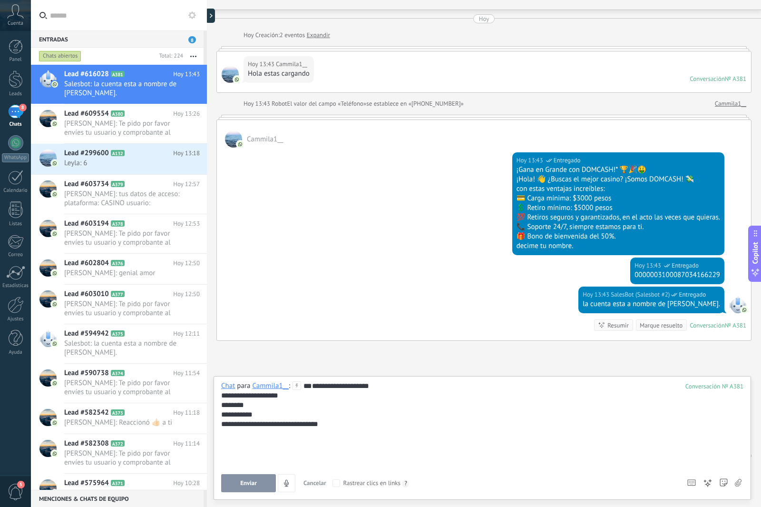
click at [333, 427] on div "**********" at bounding box center [482, 424] width 522 height 86
click at [247, 485] on span "Enviar" at bounding box center [248, 483] width 17 height 7
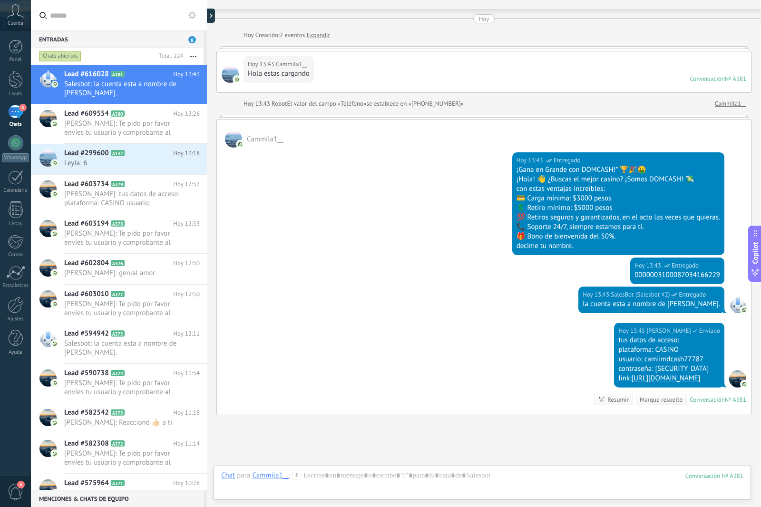
scroll to position [95, 0]
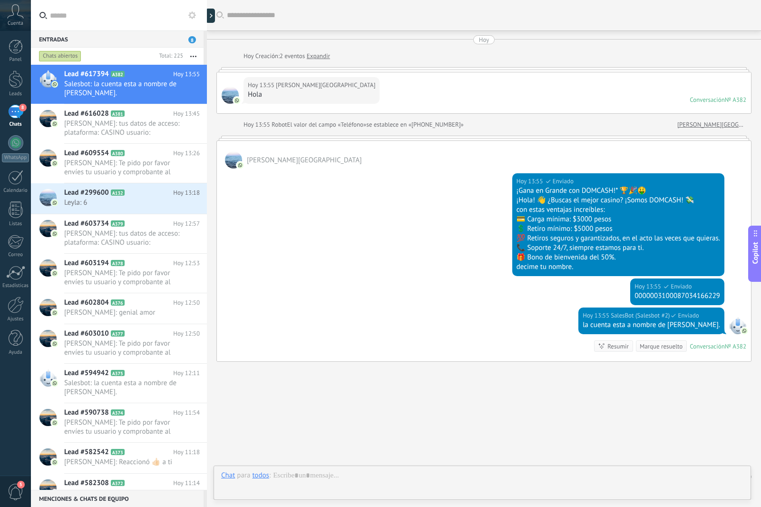
scroll to position [21, 0]
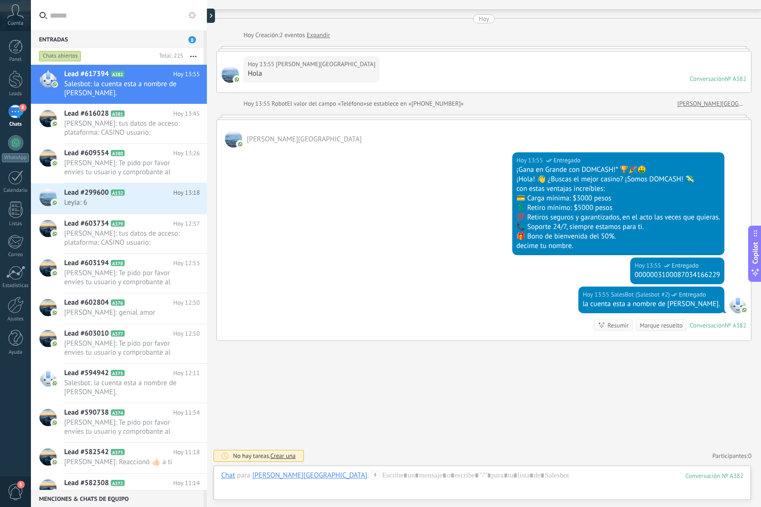
click at [371, 476] on icon at bounding box center [375, 475] width 9 height 9
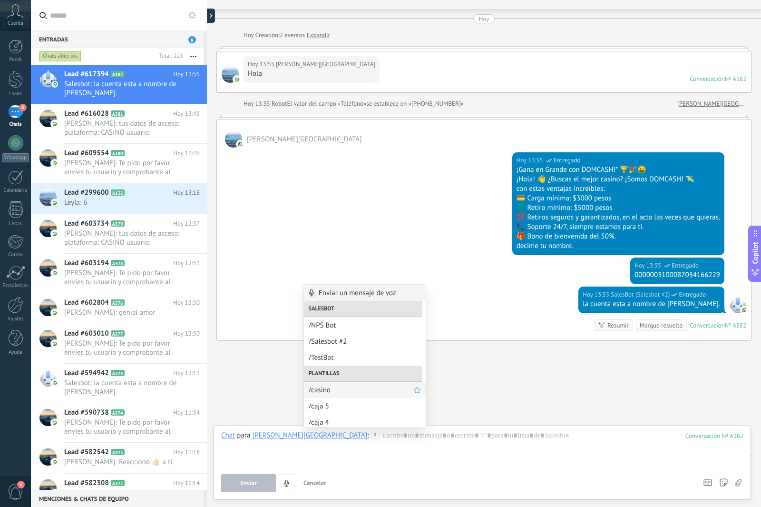
click at [350, 395] on div "/casino" at bounding box center [365, 390] width 122 height 16
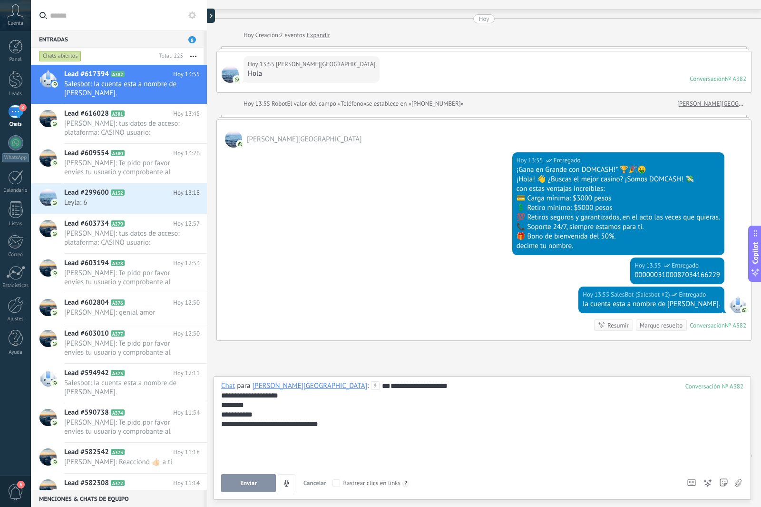
click at [339, 430] on div "**********" at bounding box center [482, 424] width 522 height 86
click at [257, 477] on button "Enviar" at bounding box center [248, 483] width 55 height 18
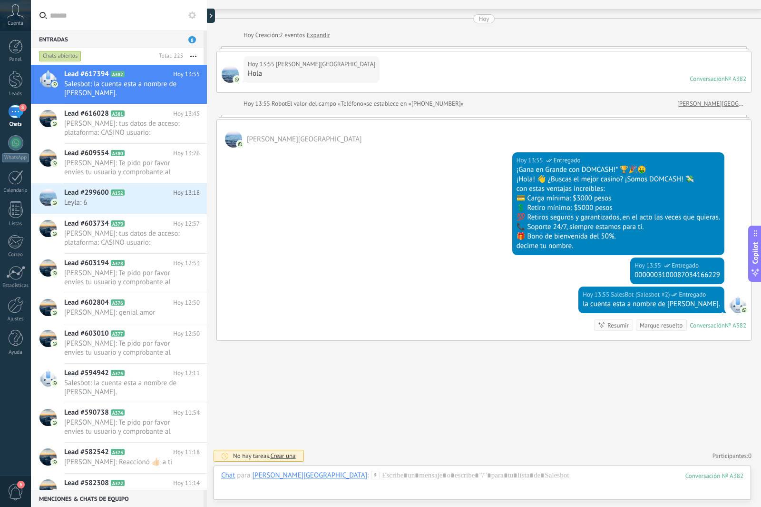
scroll to position [95, 0]
